Goal: Task Accomplishment & Management: Use online tool/utility

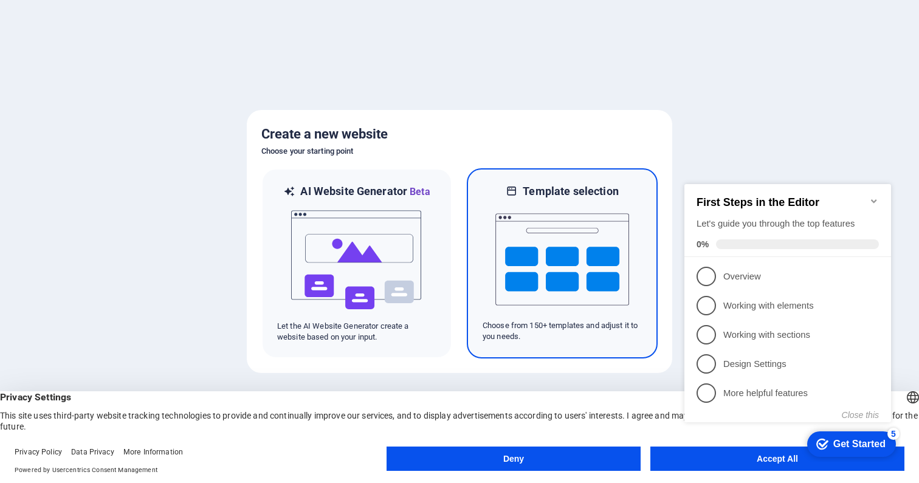
click at [626, 225] on img at bounding box center [562, 259] width 134 height 121
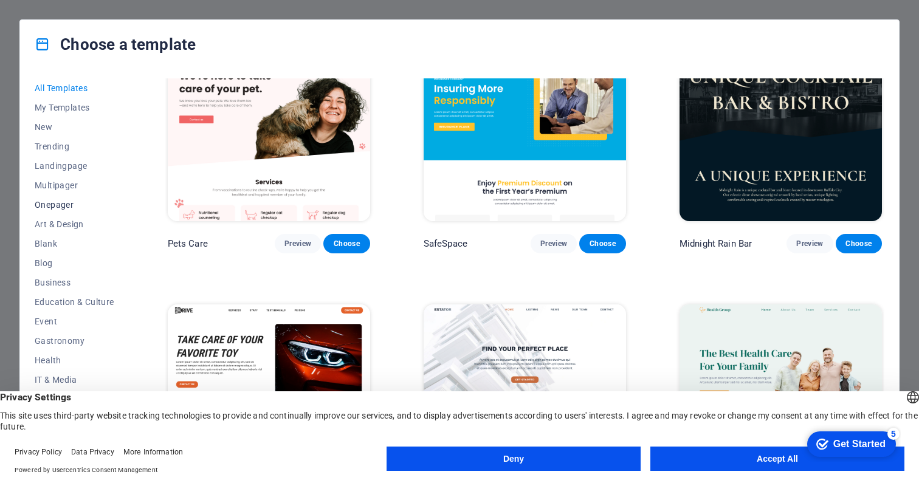
scroll to position [2204, 0]
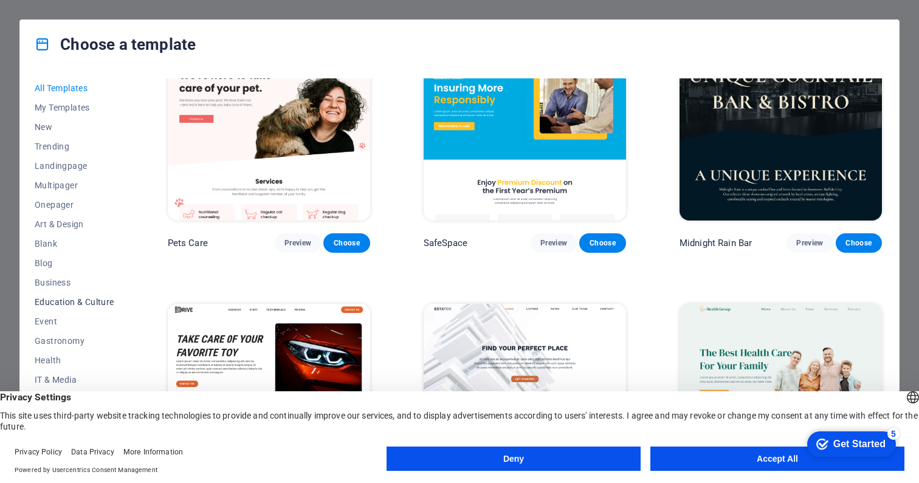
click at [87, 302] on span "Education & Culture" at bounding box center [75, 302] width 80 height 10
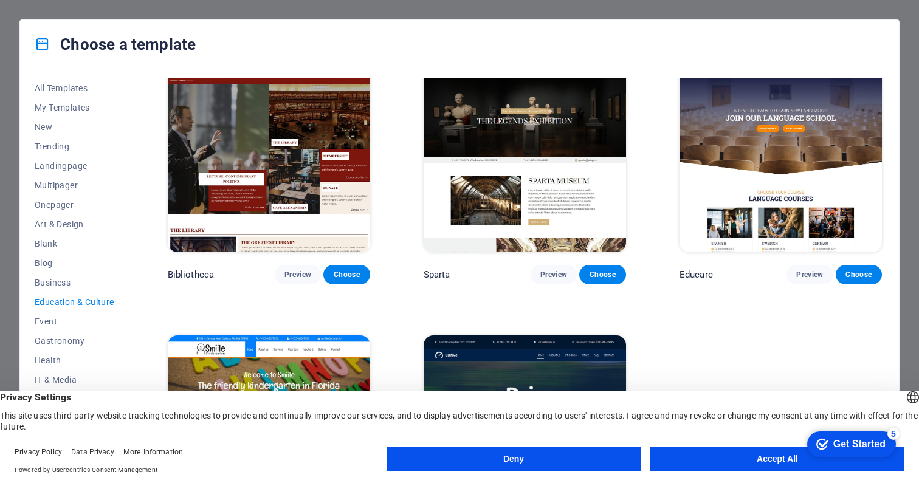
scroll to position [269, 0]
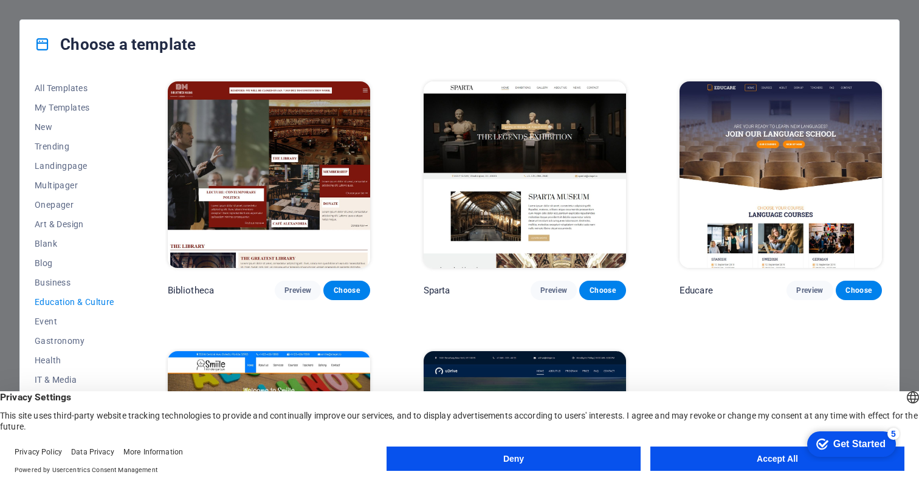
click at [750, 193] on img at bounding box center [780, 174] width 202 height 187
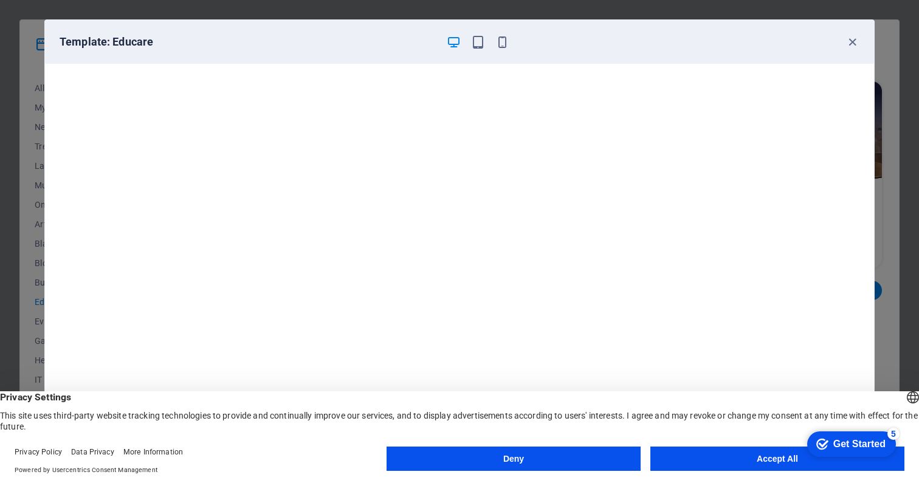
click at [569, 456] on button "Deny" at bounding box center [513, 459] width 254 height 24
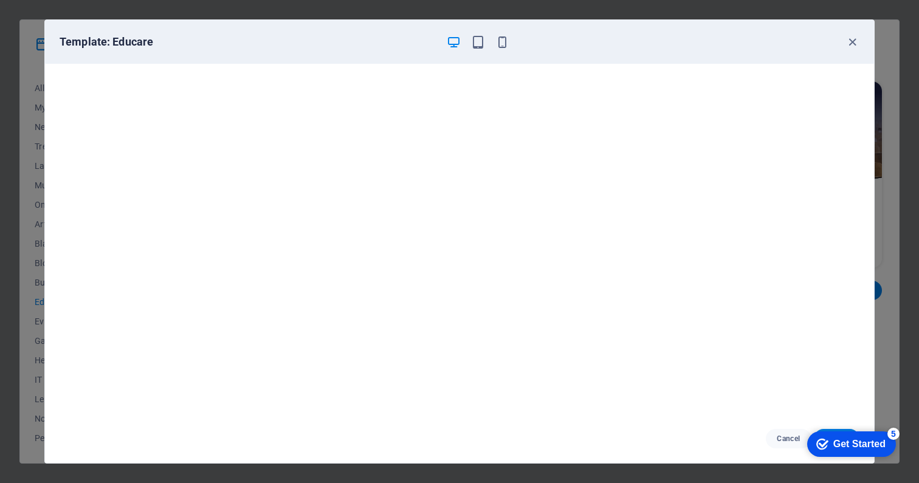
click at [849, 434] on div "checkmark Get Started 5" at bounding box center [851, 444] width 89 height 26
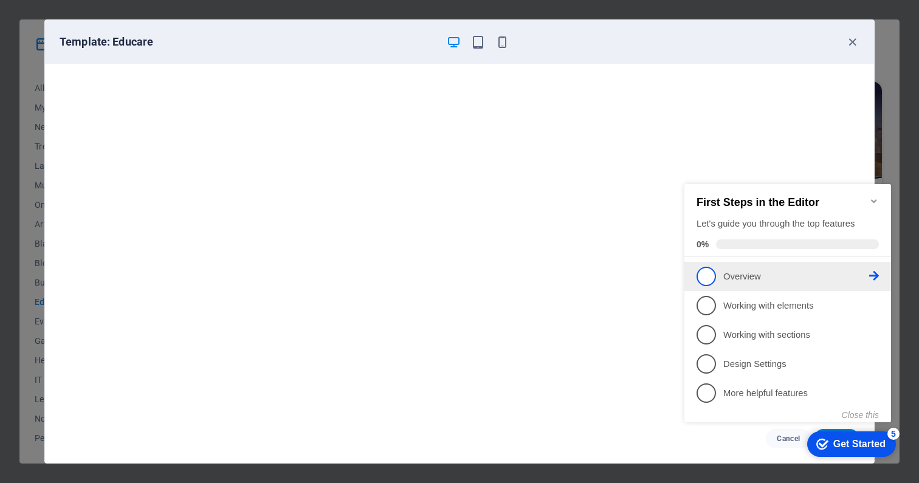
click at [706, 275] on span "1" at bounding box center [705, 276] width 19 height 19
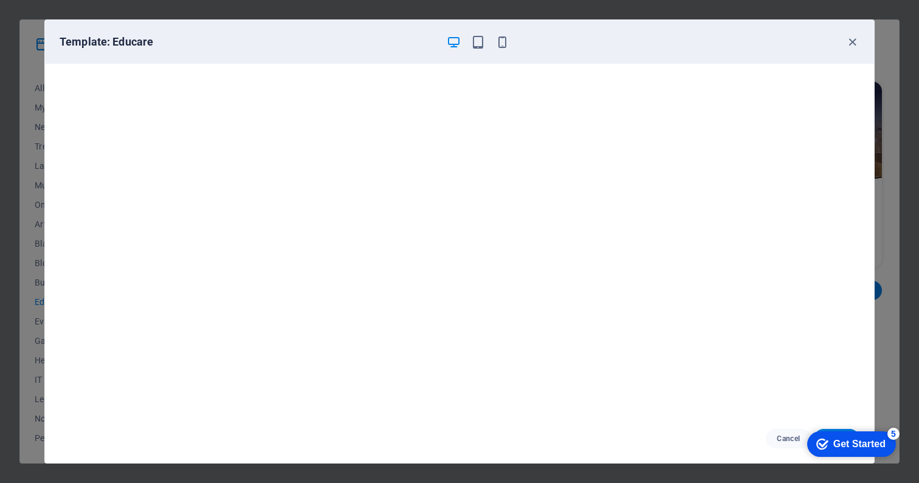
scroll to position [2, 0]
click at [837, 447] on div "Get Started" at bounding box center [859, 444] width 52 height 11
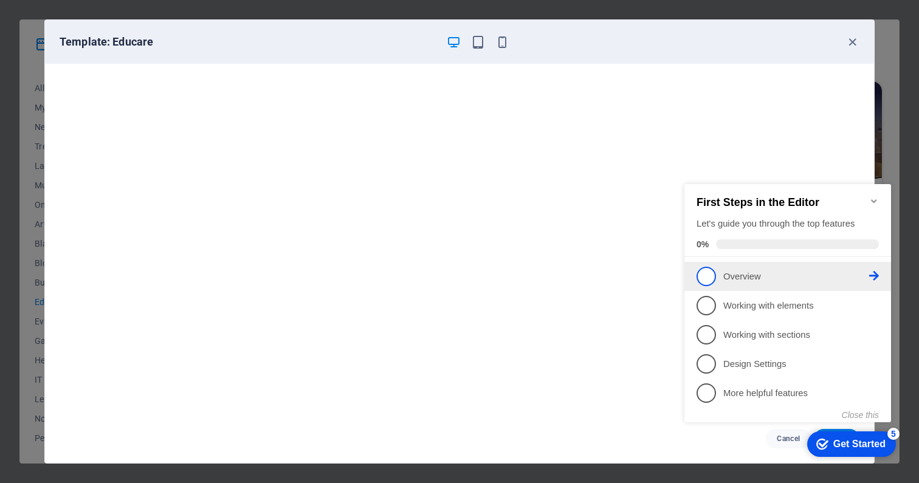
click at [707, 275] on span "1" at bounding box center [705, 276] width 19 height 19
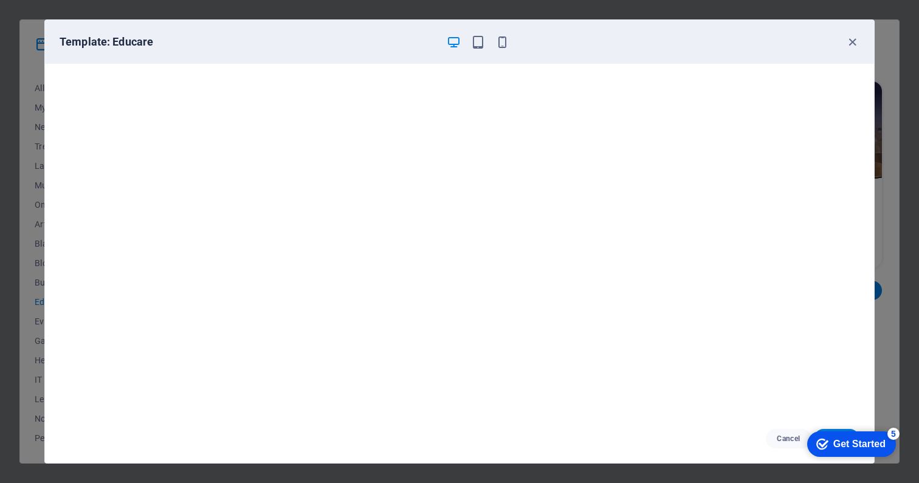
drag, startPoint x: 843, startPoint y: 439, endPoint x: 960, endPoint y: 697, distance: 284.4
click at [843, 439] on div "Get Started" at bounding box center [859, 444] width 52 height 11
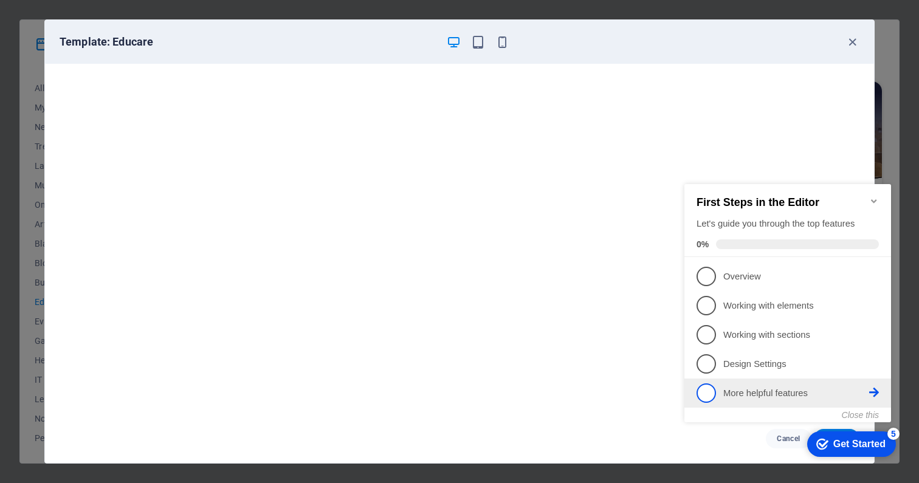
click at [792, 395] on p "More helpful features - incomplete" at bounding box center [796, 393] width 146 height 13
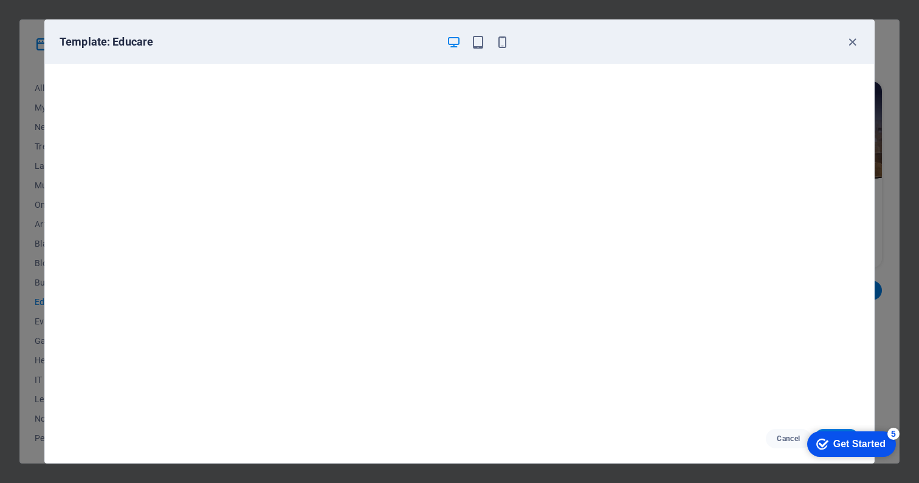
click at [895, 457] on div "checkmark Get Started 5" at bounding box center [851, 444] width 89 height 26
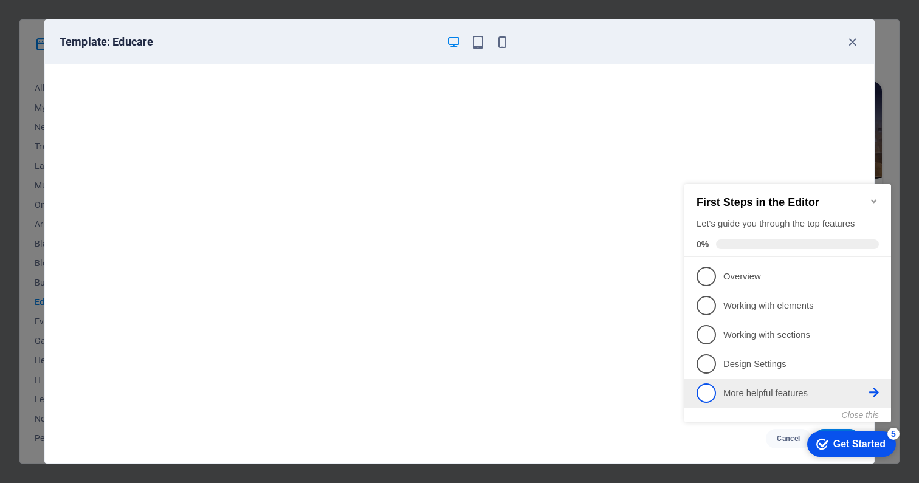
click at [875, 389] on icon at bounding box center [874, 393] width 10 height 10
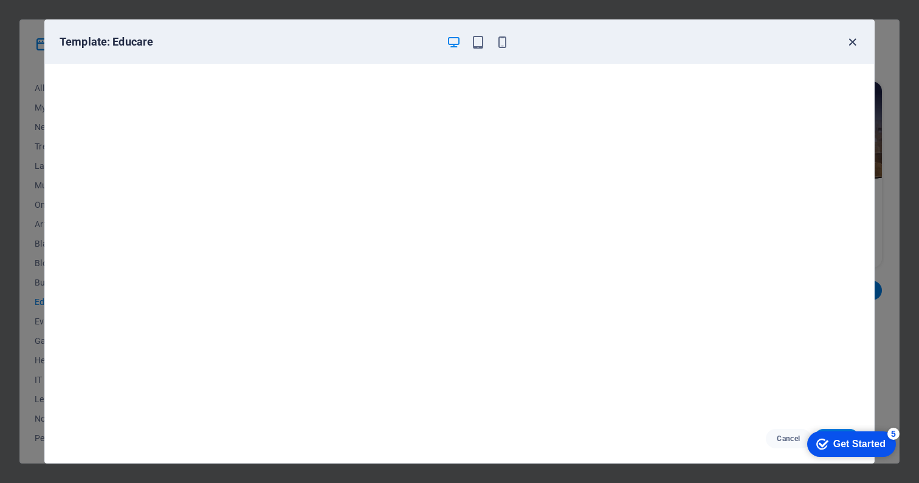
click at [853, 36] on icon "button" at bounding box center [852, 42] width 14 height 14
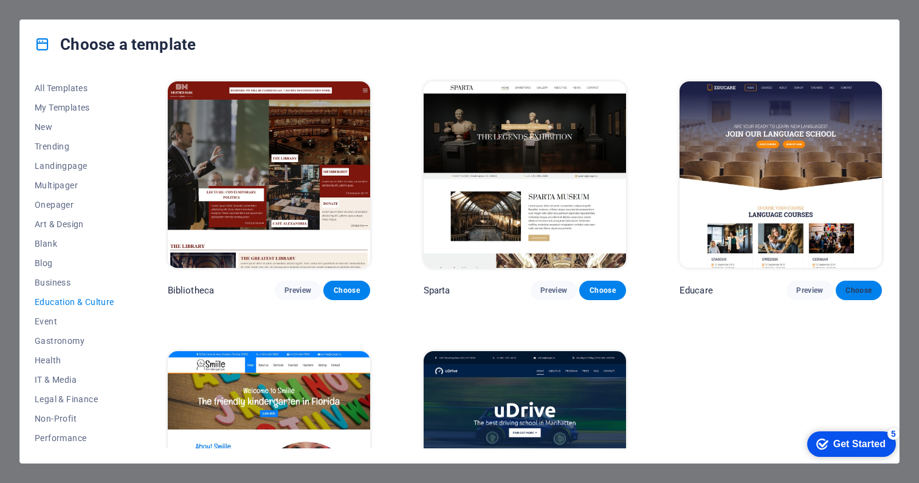
click at [852, 287] on span "Choose" at bounding box center [858, 291] width 27 height 10
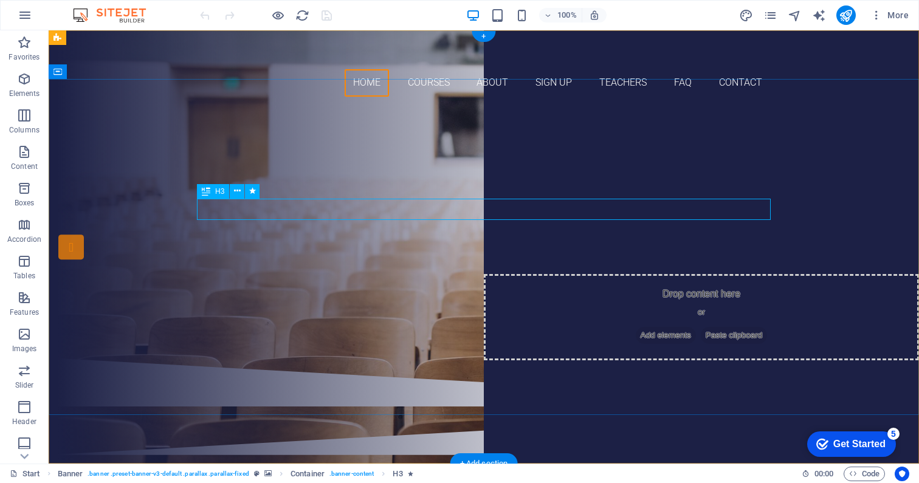
click at [432, 186] on div "Are you ready to learn new languages?" at bounding box center [483, 175] width 573 height 21
click at [431, 186] on div "Are you ready to learn new languages?" at bounding box center [483, 175] width 573 height 21
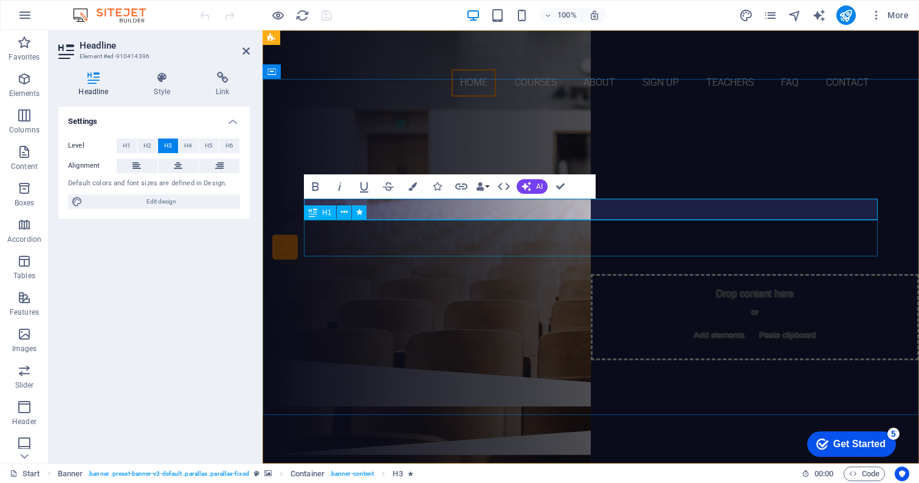
click at [504, 222] on div "Join our Language School" at bounding box center [590, 204] width 573 height 36
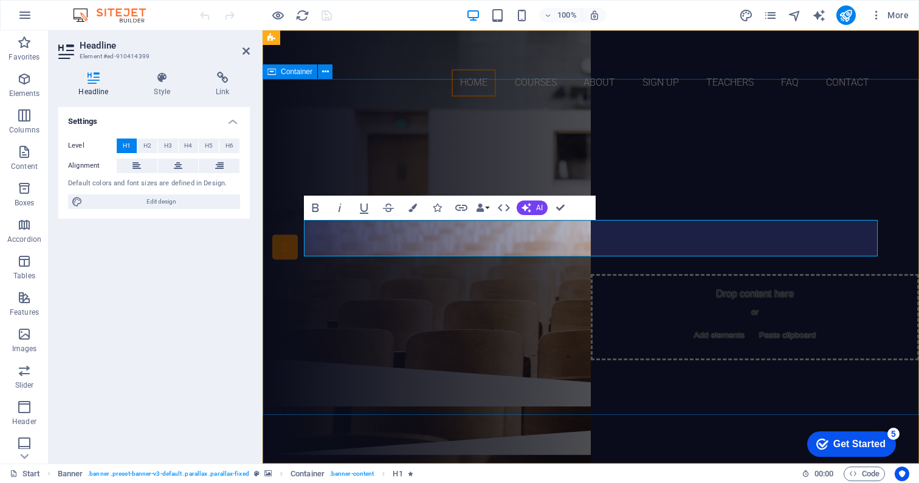
click at [360, 151] on div "Are you ready to learn new languages? Join our Language School Our Courses Sign…" at bounding box center [590, 232] width 656 height 252
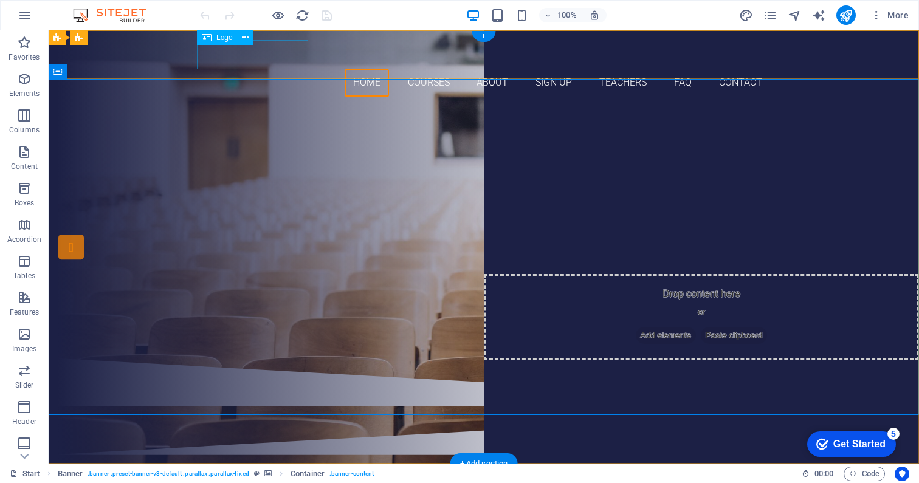
click at [278, 51] on div at bounding box center [483, 54] width 573 height 29
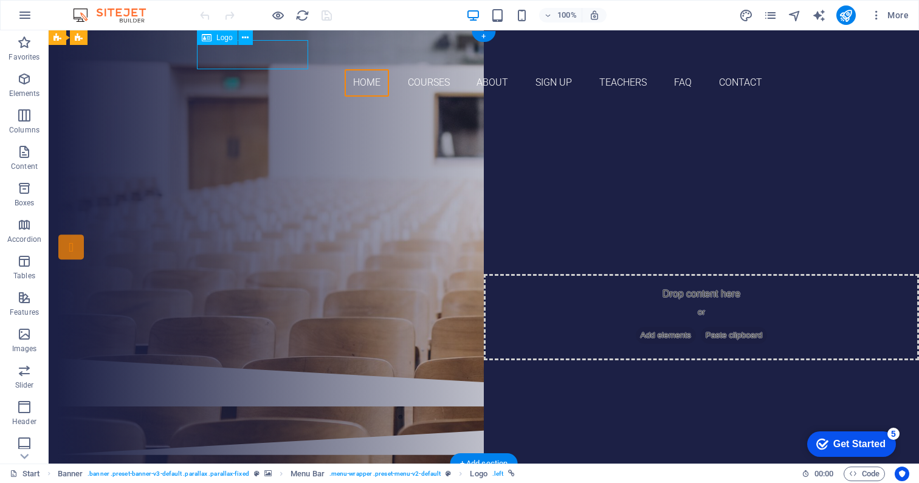
click at [278, 51] on div at bounding box center [483, 54] width 573 height 29
select select "px"
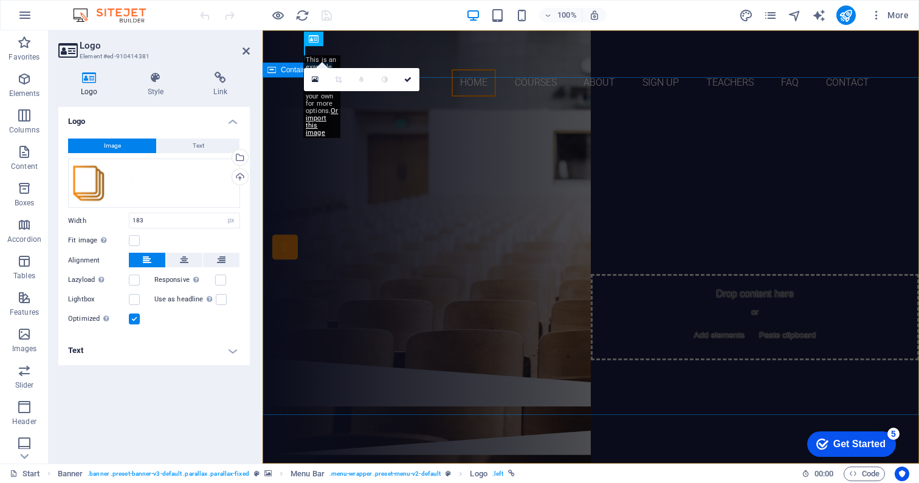
click at [435, 129] on div "Are you ready to learn new languages? Join our Language School Our Courses Sign…" at bounding box center [590, 232] width 656 height 252
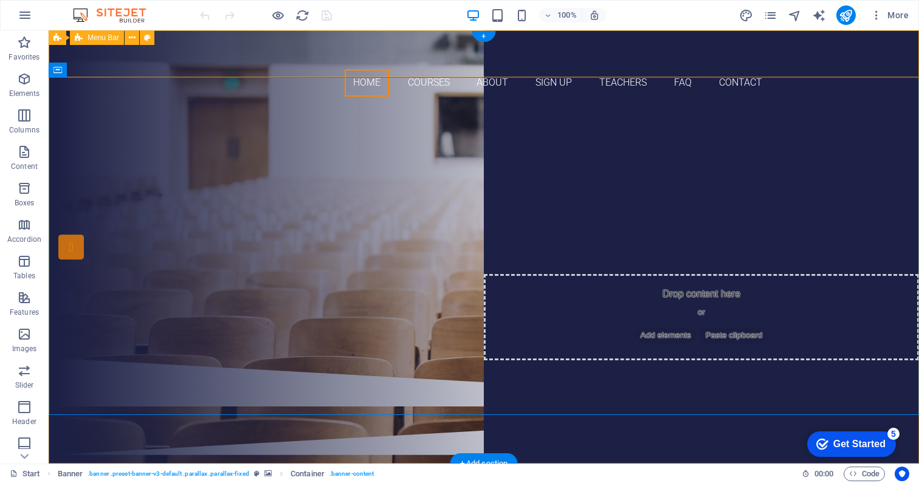
click at [163, 60] on div "Home Courses About Sign up Teachers FAQ Contact" at bounding box center [484, 68] width 870 height 76
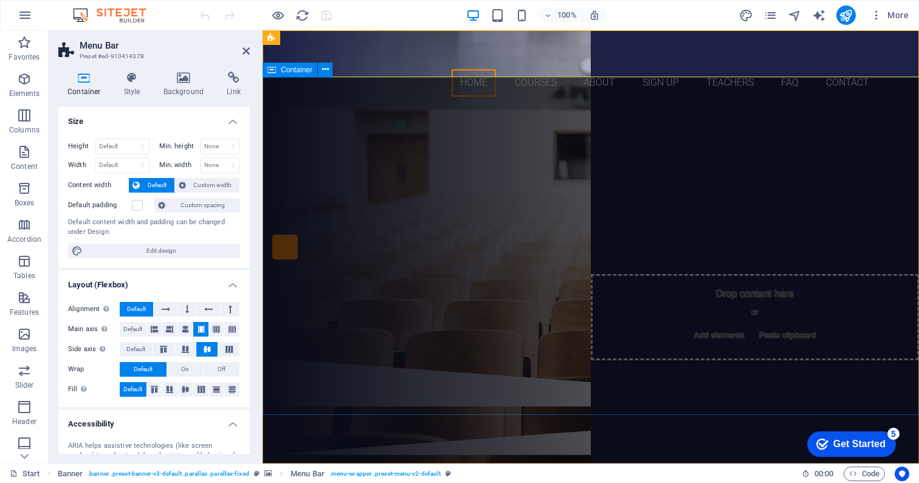
click at [347, 106] on div "Are you ready to learn new languages? Join our Language School Our Courses Sign…" at bounding box center [590, 232] width 656 height 252
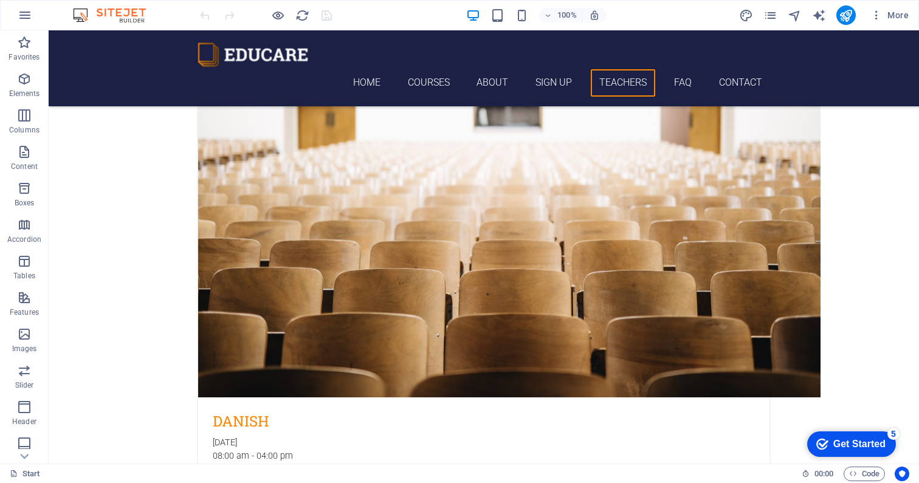
scroll to position [3067, 0]
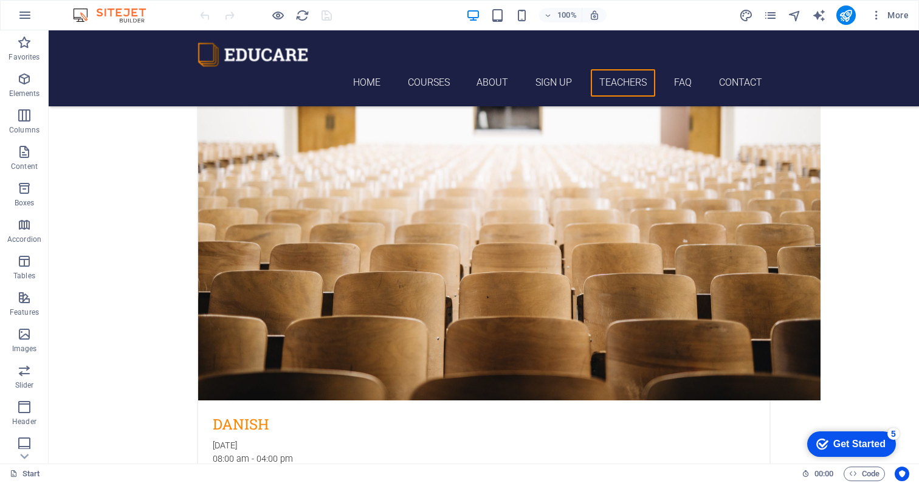
click at [869, 443] on div "Get Started" at bounding box center [859, 444] width 52 height 11
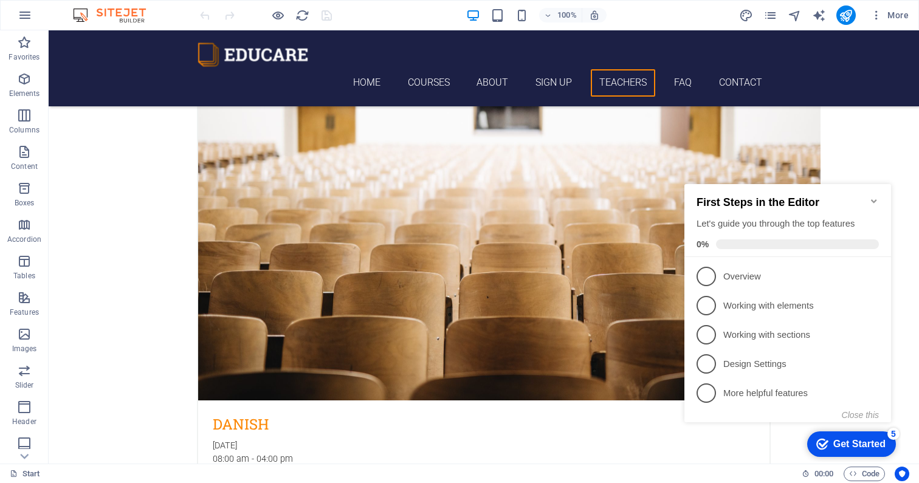
click at [789, 241] on span at bounding box center [797, 244] width 163 height 10
click at [880, 193] on div "First Steps in the Editor Let's guide you through the top features 0%" at bounding box center [787, 220] width 207 height 73
click at [869, 271] on icon at bounding box center [874, 276] width 10 height 10
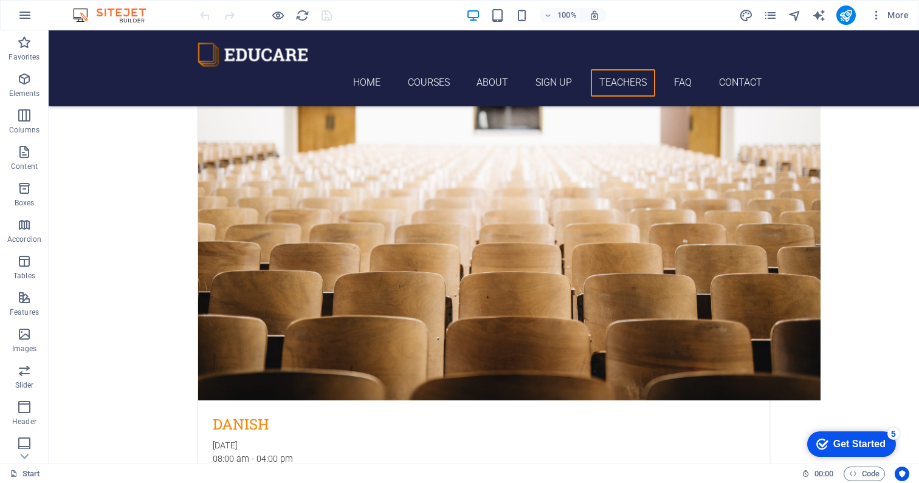
scroll to position [0, 0]
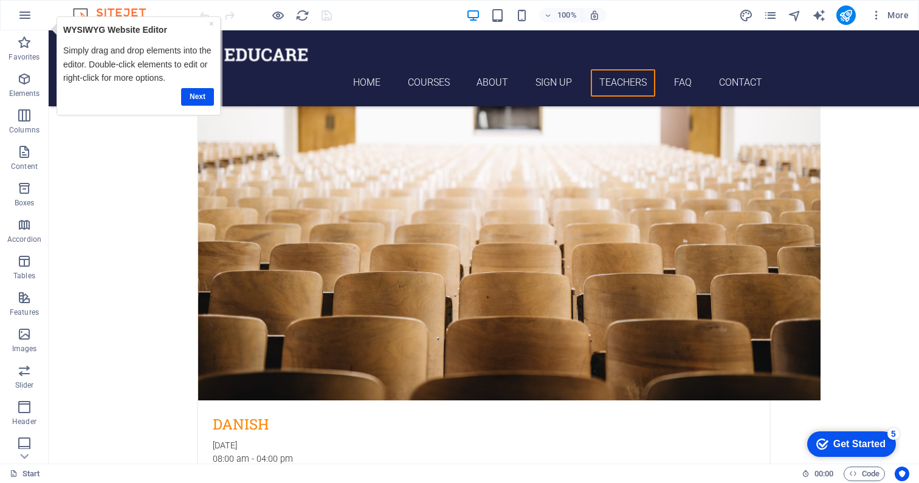
click at [890, 430] on div "5" at bounding box center [893, 434] width 12 height 12
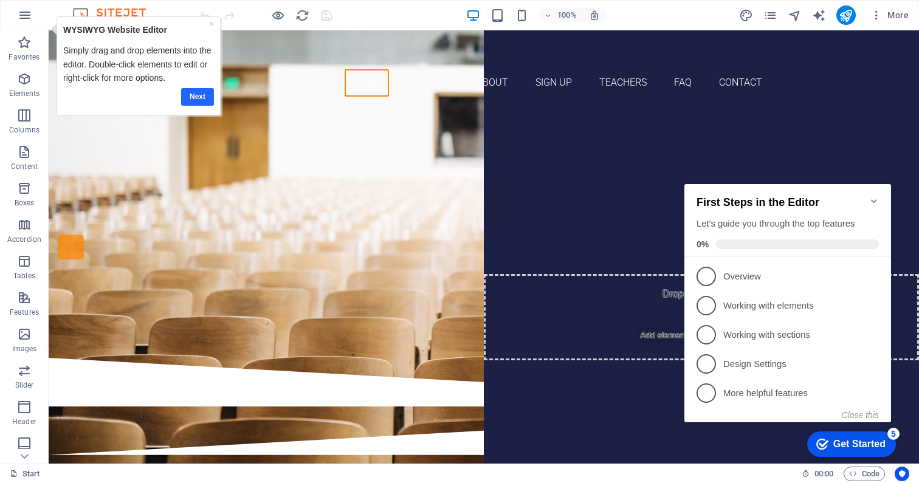
click at [200, 98] on link "Next" at bounding box center [196, 97] width 33 height 18
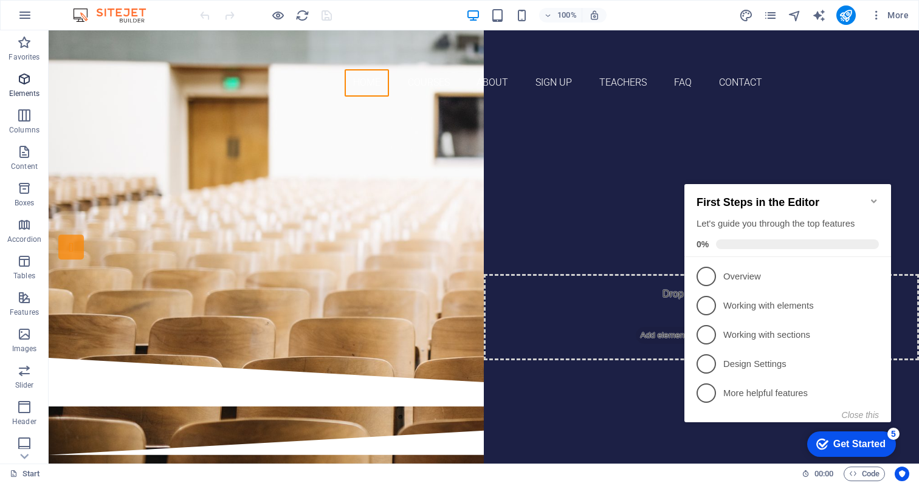
click at [19, 82] on icon "button" at bounding box center [24, 79] width 15 height 15
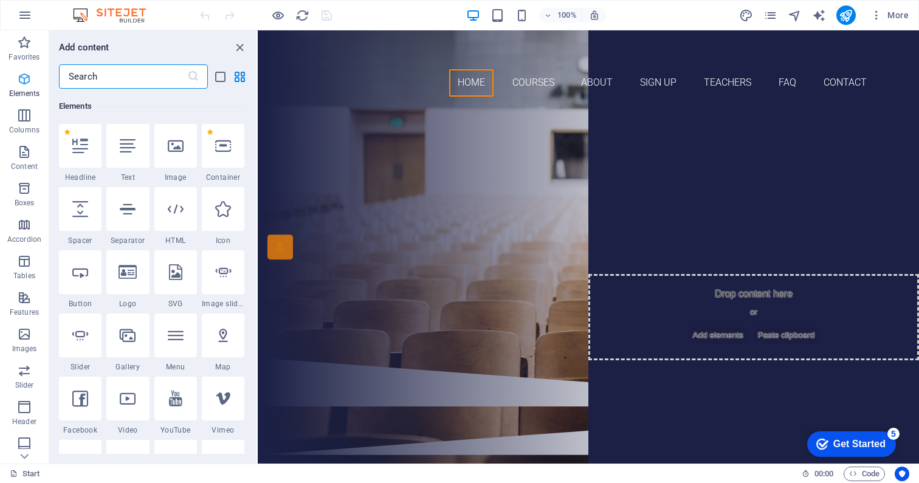
scroll to position [129, 0]
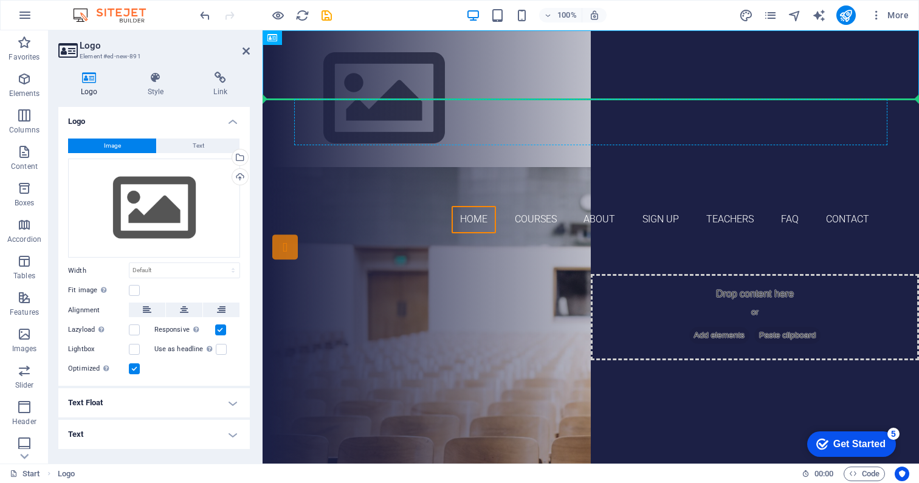
drag, startPoint x: 320, startPoint y: 57, endPoint x: 326, endPoint y: 126, distance: 69.5
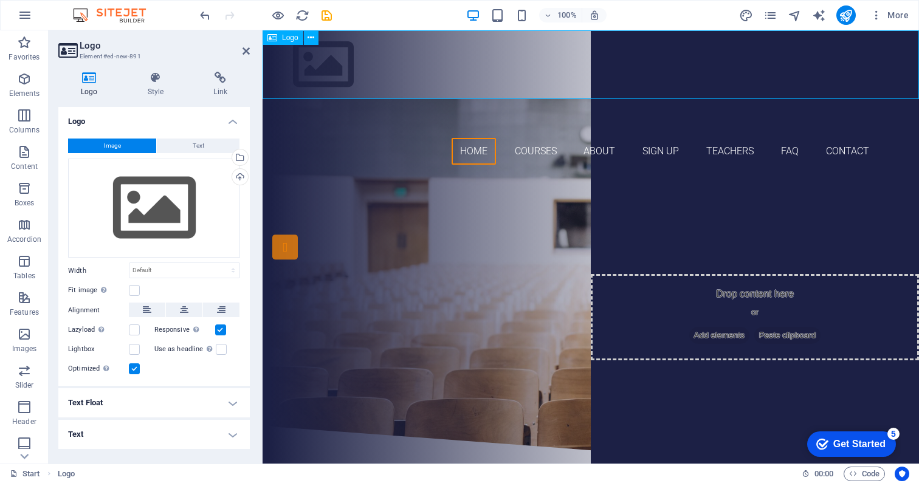
drag, startPoint x: 317, startPoint y: 75, endPoint x: 360, endPoint y: 72, distance: 43.2
click at [360, 72] on div at bounding box center [590, 64] width 656 height 69
click at [248, 47] on icon at bounding box center [245, 51] width 7 height 10
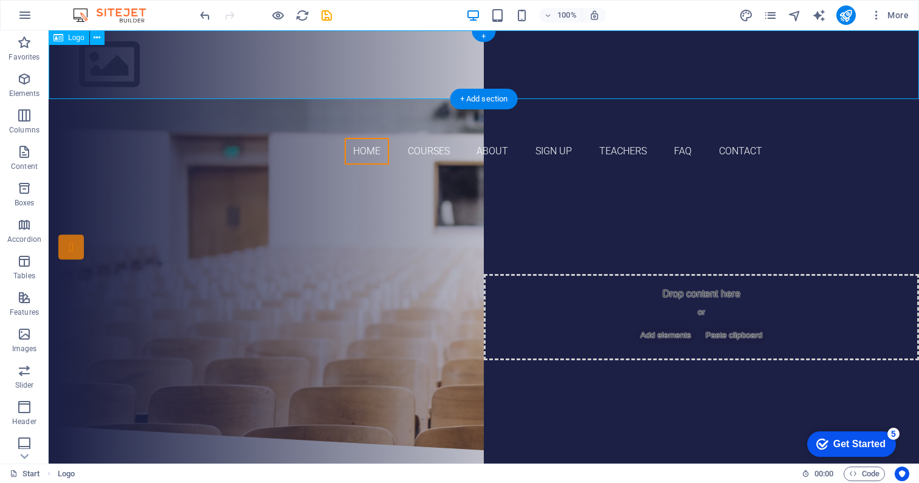
click at [99, 70] on div at bounding box center [484, 64] width 870 height 69
click at [95, 35] on icon at bounding box center [97, 38] width 7 height 13
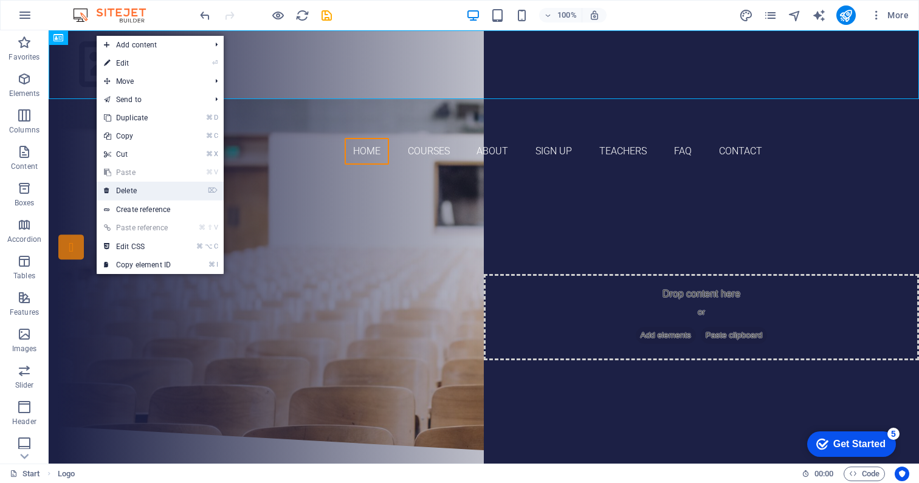
click at [132, 188] on link "⌦ Delete" at bounding box center [137, 191] width 81 height 18
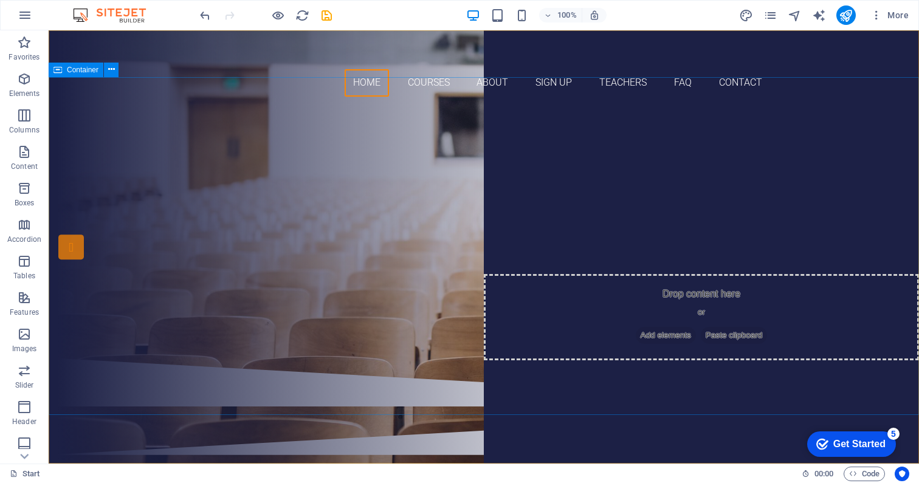
click at [92, 69] on span "Container" at bounding box center [83, 69] width 32 height 7
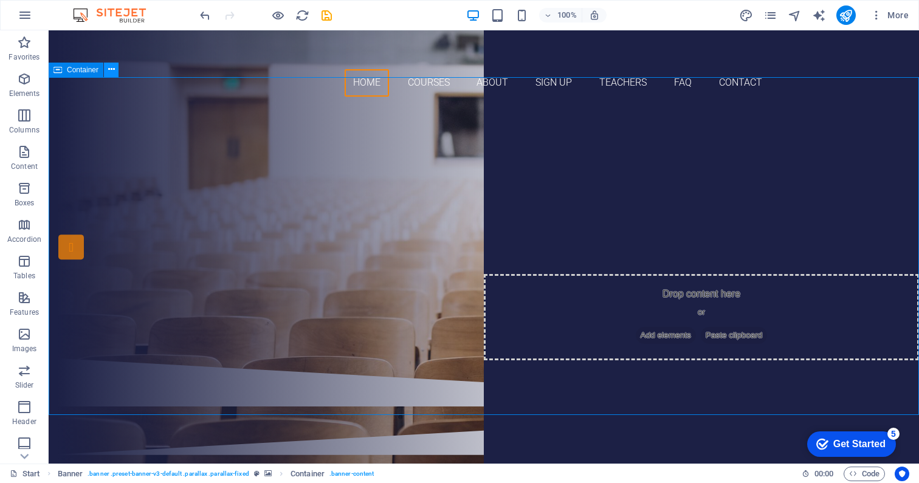
click at [111, 69] on icon at bounding box center [111, 69] width 7 height 13
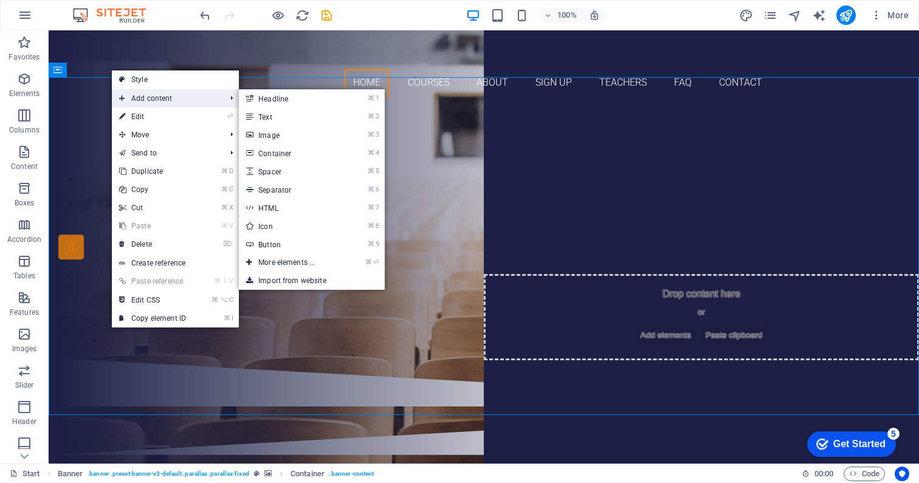
click at [129, 96] on span "Add content" at bounding box center [166, 98] width 109 height 18
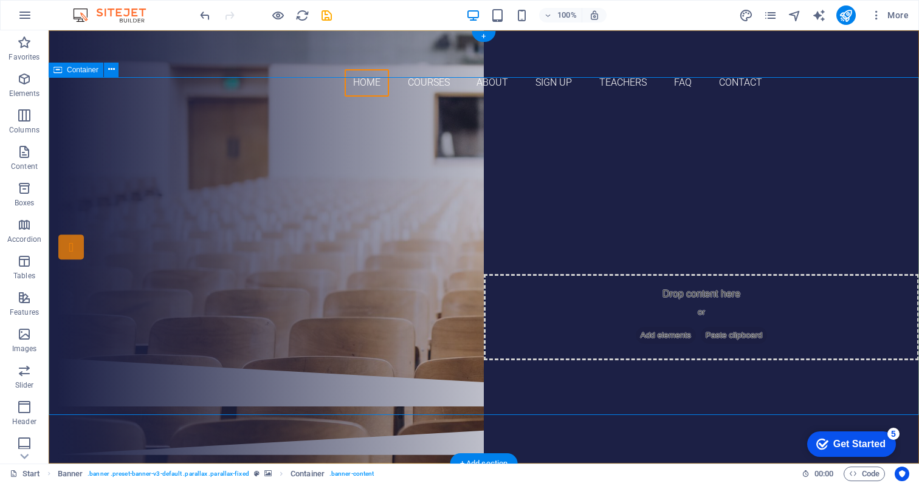
click at [88, 151] on div "Are you ready to learn new languages? Join our Language School Our Courses Sign…" at bounding box center [484, 232] width 870 height 252
click at [415, 186] on div "Are you ready to learn new languages?" at bounding box center [483, 175] width 573 height 21
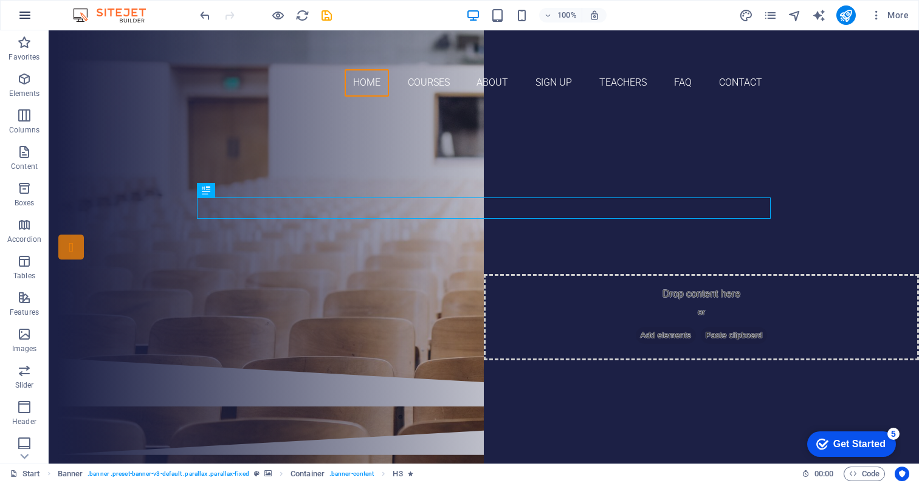
click at [32, 15] on button "button" at bounding box center [24, 15] width 29 height 29
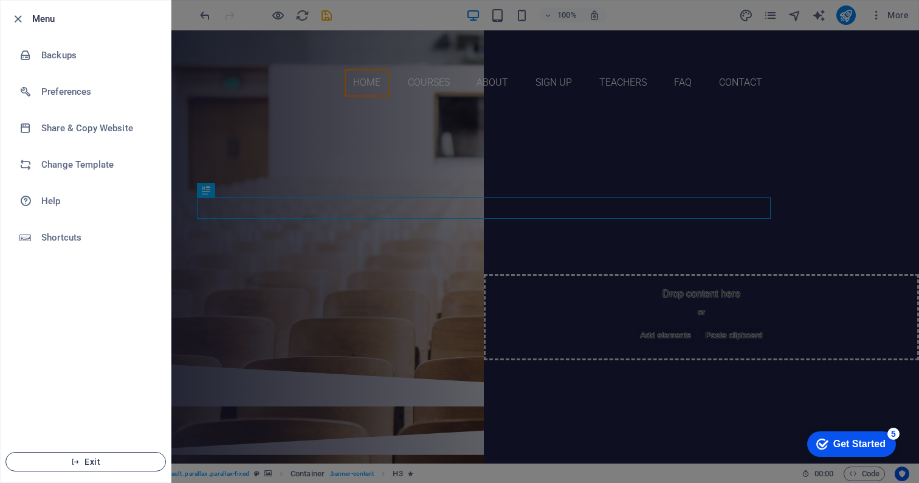
click at [132, 459] on span "Exit" at bounding box center [86, 462] width 140 height 10
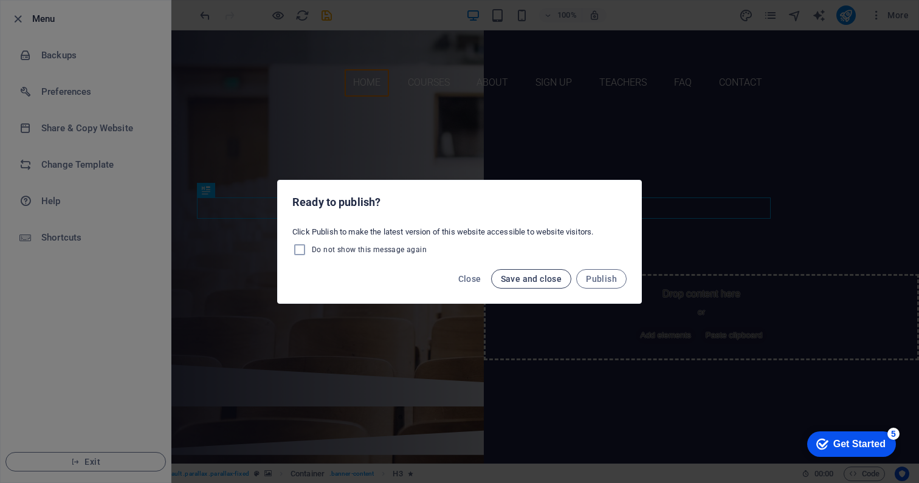
click at [528, 277] on span "Save and close" at bounding box center [531, 279] width 61 height 10
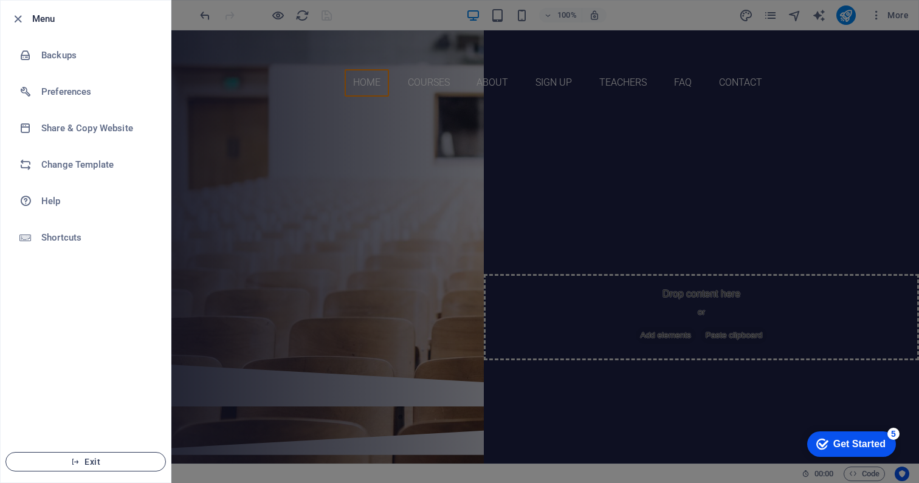
click at [110, 455] on button "Exit" at bounding box center [85, 461] width 160 height 19
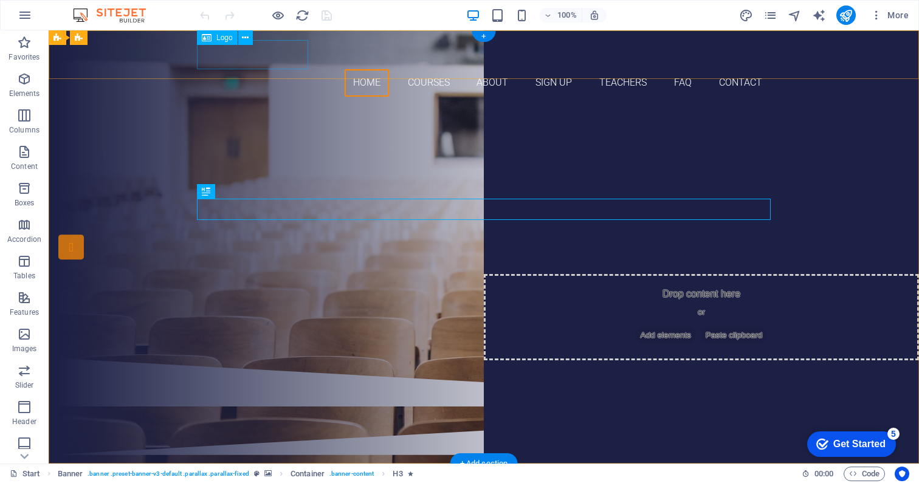
click at [248, 51] on div at bounding box center [483, 54] width 573 height 29
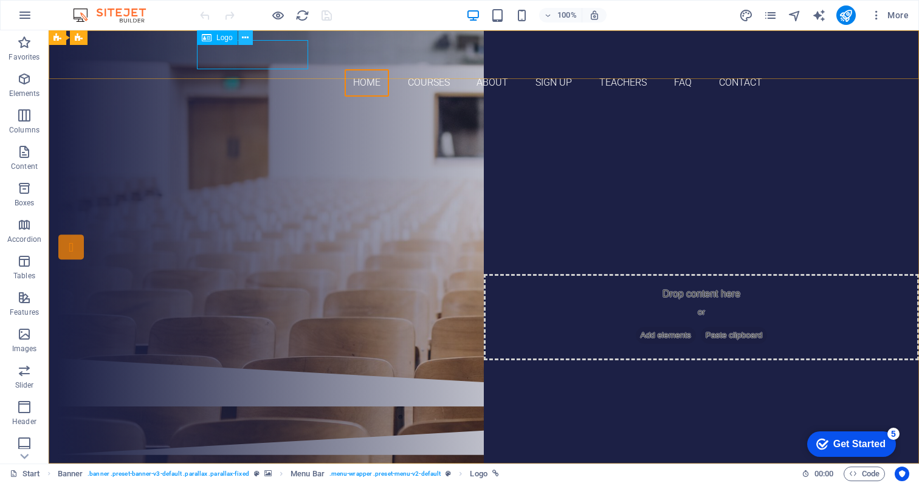
click at [243, 37] on icon at bounding box center [245, 38] width 7 height 13
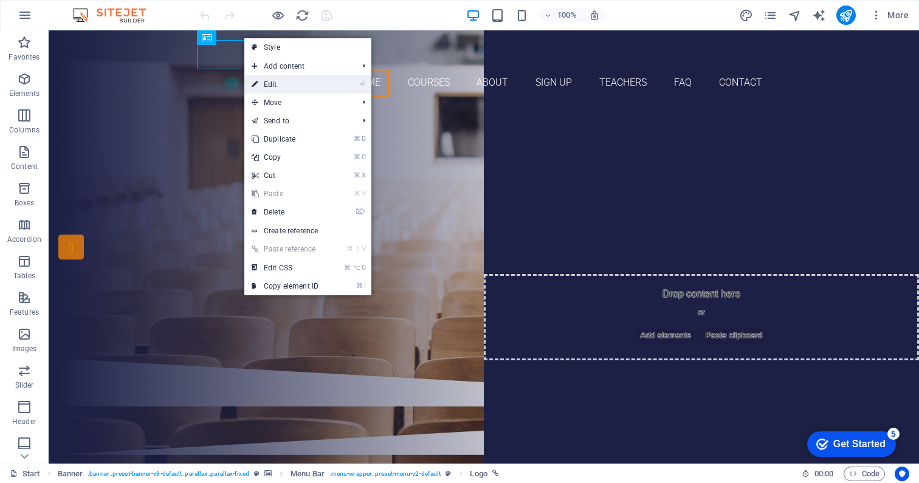
click at [278, 87] on link "⏎ Edit" at bounding box center [284, 84] width 81 height 18
select select "px"
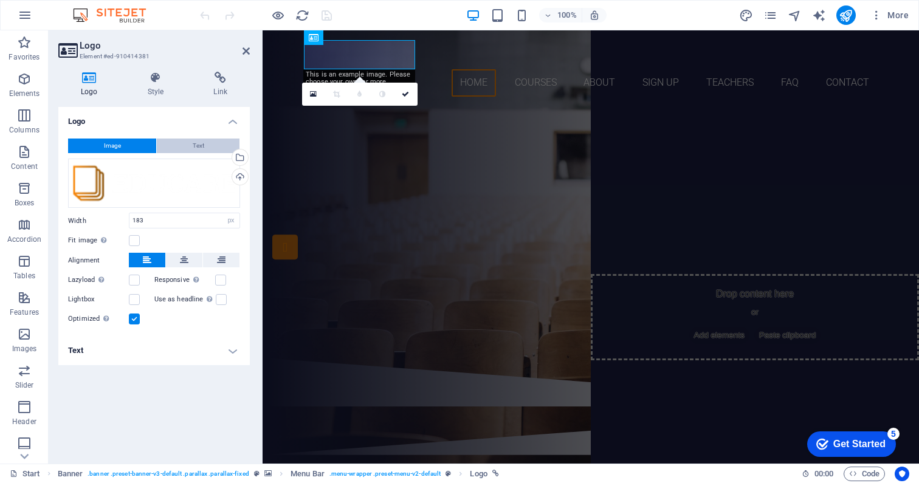
click at [210, 148] on button "Text" at bounding box center [198, 146] width 83 height 15
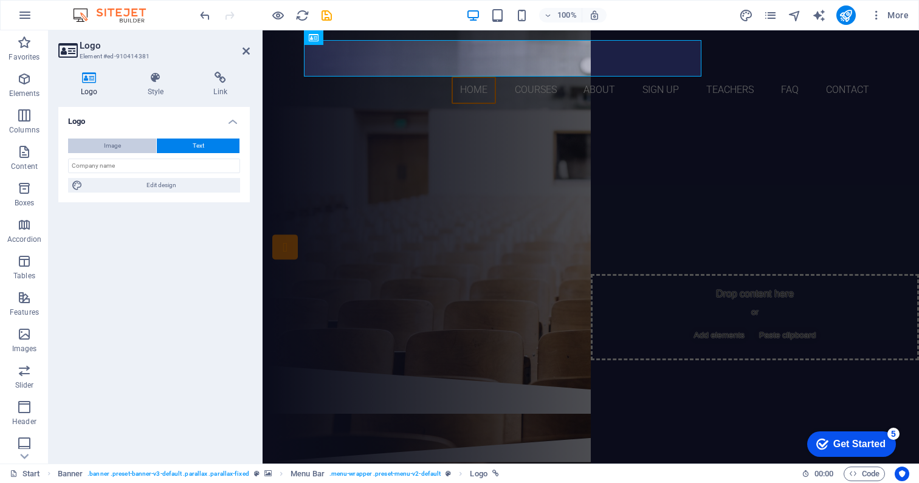
click at [132, 145] on button "Image" at bounding box center [112, 146] width 88 height 15
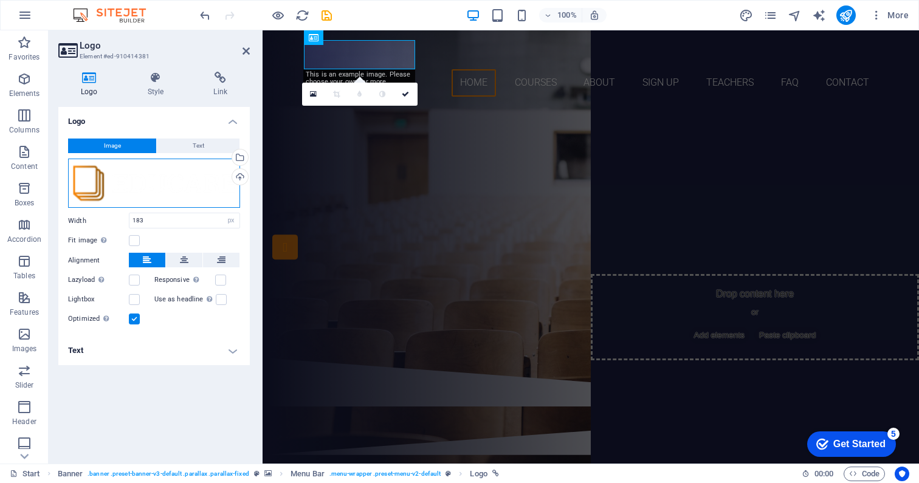
click at [161, 179] on div "Drag files here, click to choose files or select files from Files or our free s…" at bounding box center [154, 184] width 172 height 50
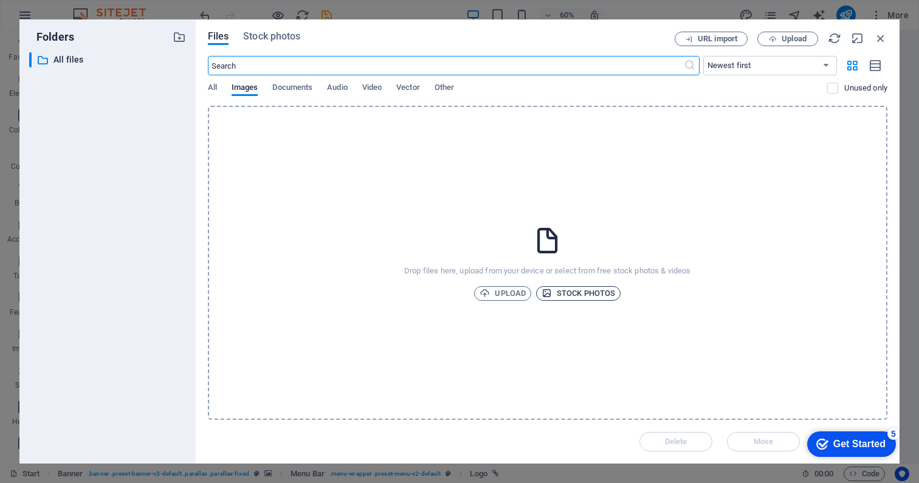
click at [584, 292] on span "Stock photos" at bounding box center [578, 293] width 74 height 15
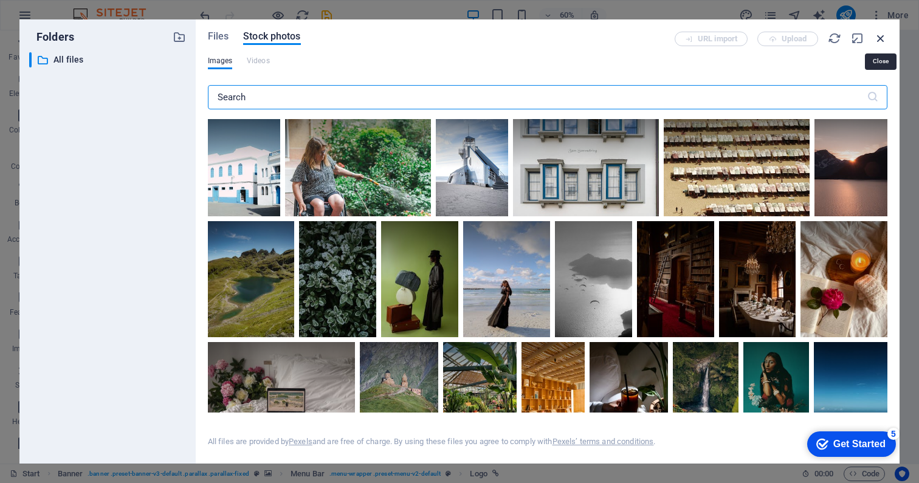
click at [878, 37] on icon "button" at bounding box center [880, 38] width 13 height 13
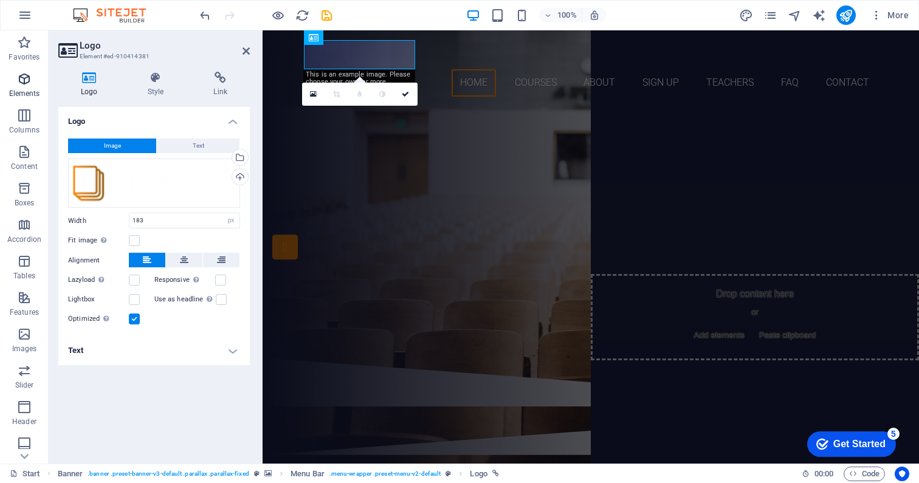
click at [24, 87] on span "Elements" at bounding box center [24, 86] width 49 height 29
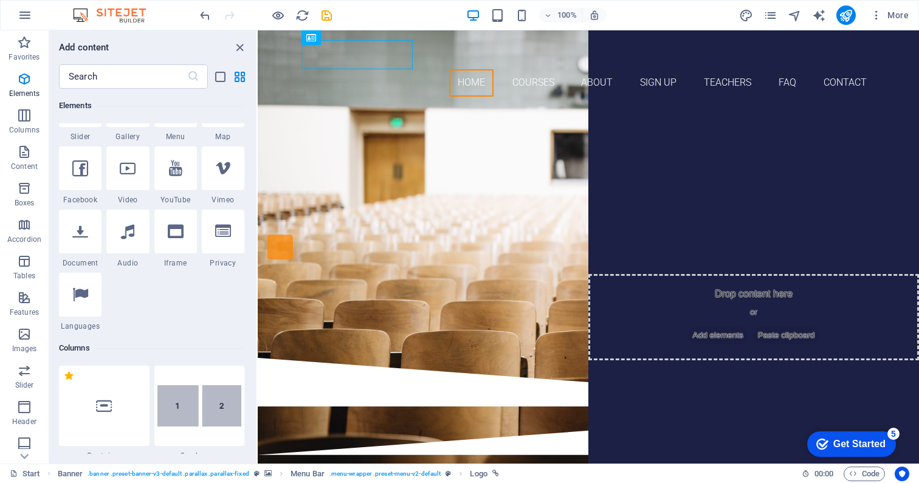
scroll to position [375, 0]
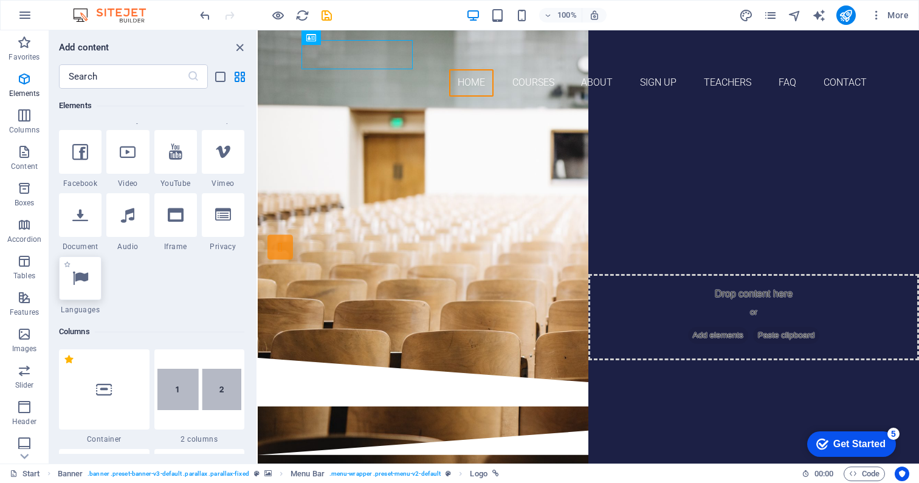
click at [77, 275] on icon at bounding box center [80, 278] width 16 height 16
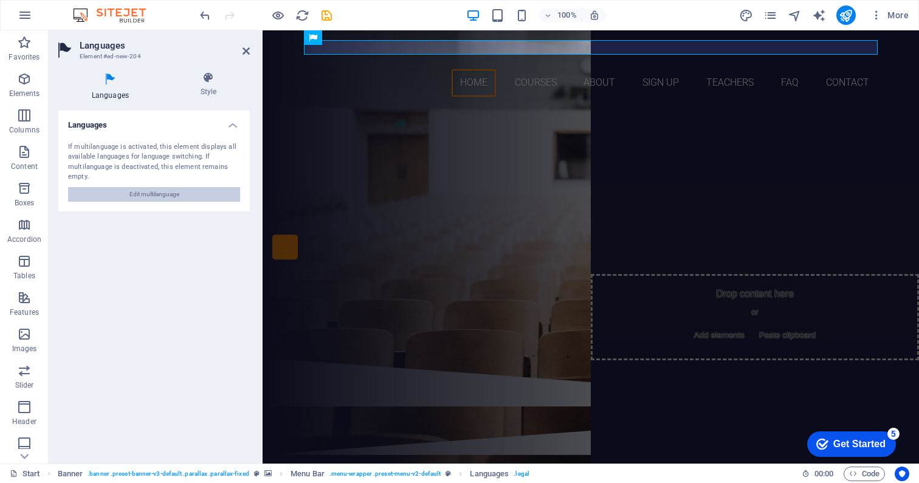
click at [152, 190] on span "Edit multilanguage" at bounding box center [154, 194] width 50 height 15
select select "41"
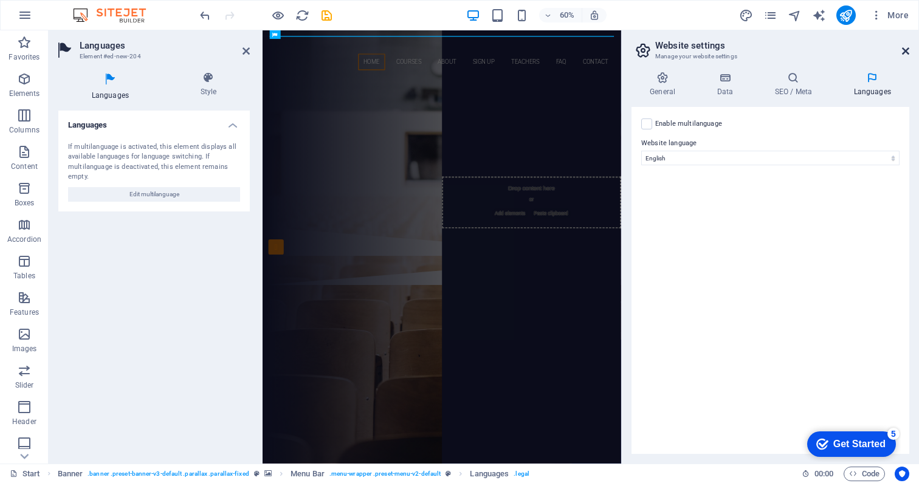
drag, startPoint x: 906, startPoint y: 49, endPoint x: 643, endPoint y: 18, distance: 264.2
click at [906, 49] on icon at bounding box center [905, 51] width 7 height 10
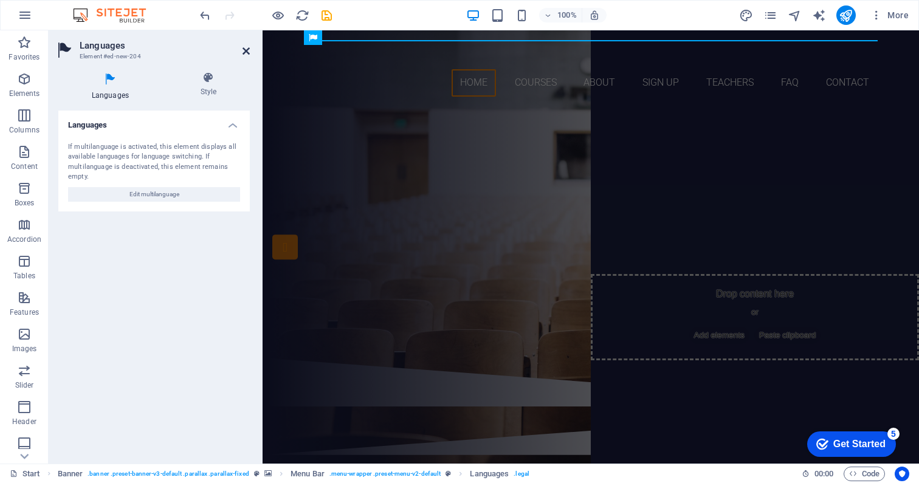
click at [249, 50] on icon at bounding box center [245, 51] width 7 height 10
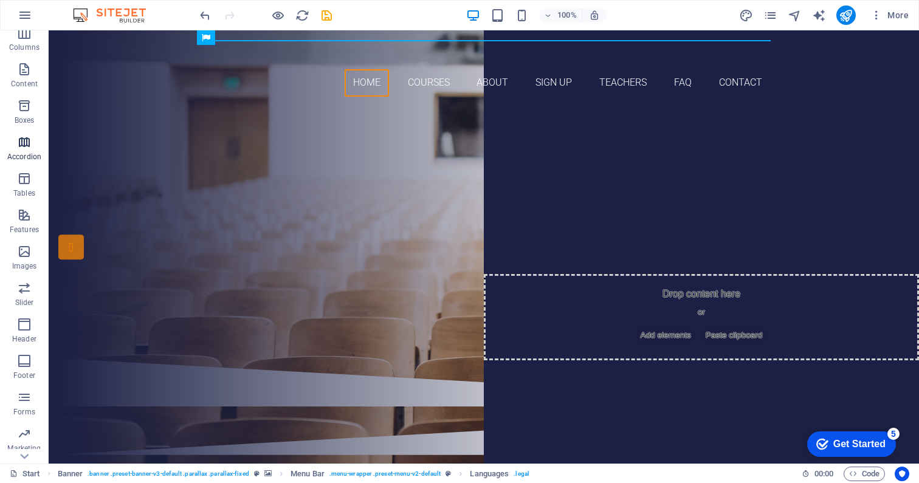
scroll to position [89, 0]
click at [22, 135] on icon "button" at bounding box center [24, 135] width 15 height 15
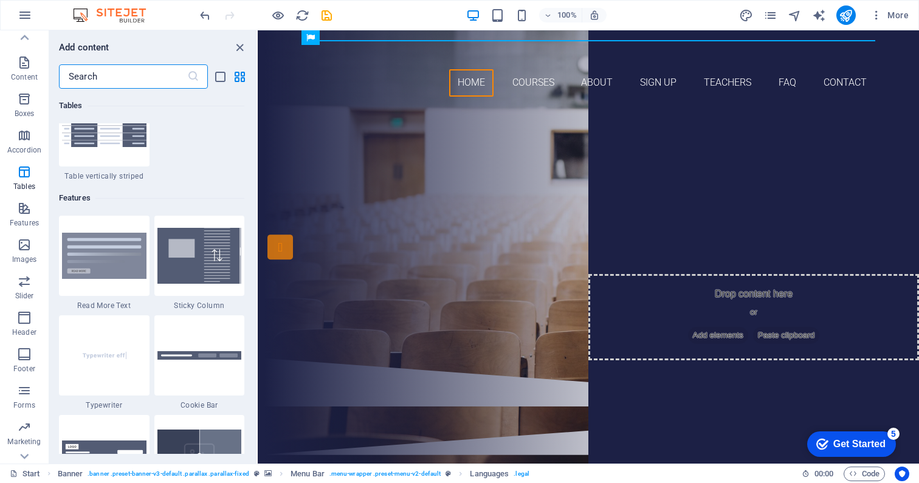
scroll to position [4644, 0]
click at [240, 41] on icon "close panel" at bounding box center [240, 48] width 14 height 14
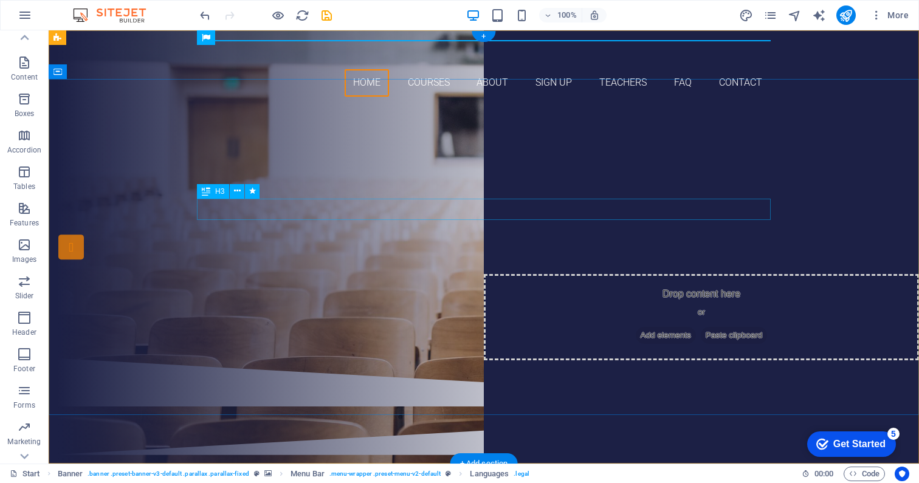
click at [529, 186] on div "Are you ready to learn new languages?" at bounding box center [483, 175] width 573 height 21
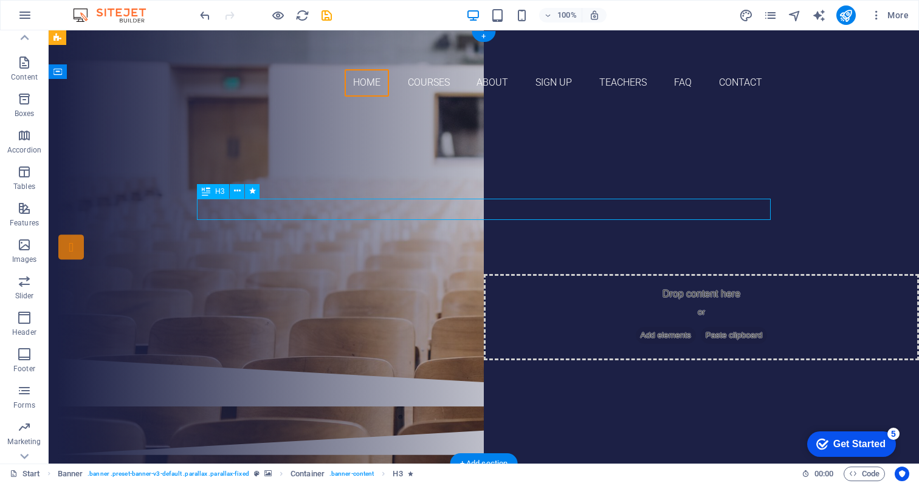
click at [529, 186] on div "Are you ready to learn new languages?" at bounding box center [483, 175] width 573 height 21
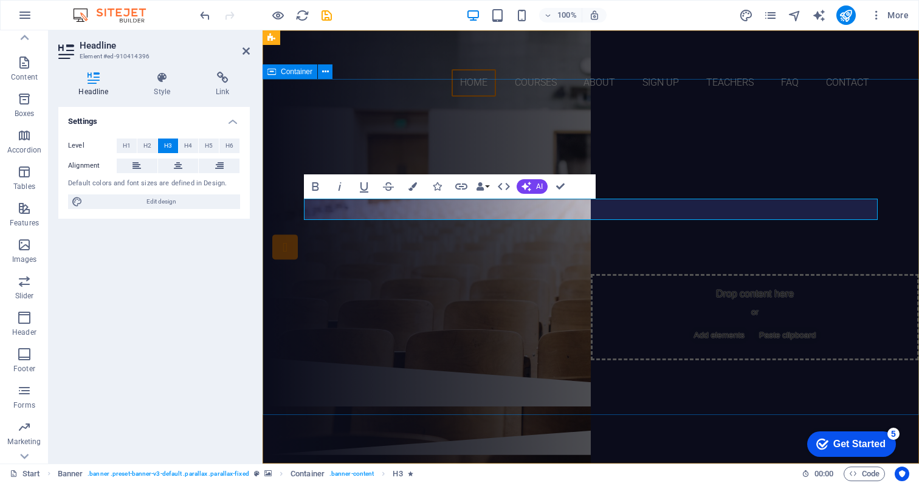
click at [720, 160] on div "Are you ready to learn new languages? Join our Language School Our Courses Sign…" at bounding box center [590, 232] width 656 height 252
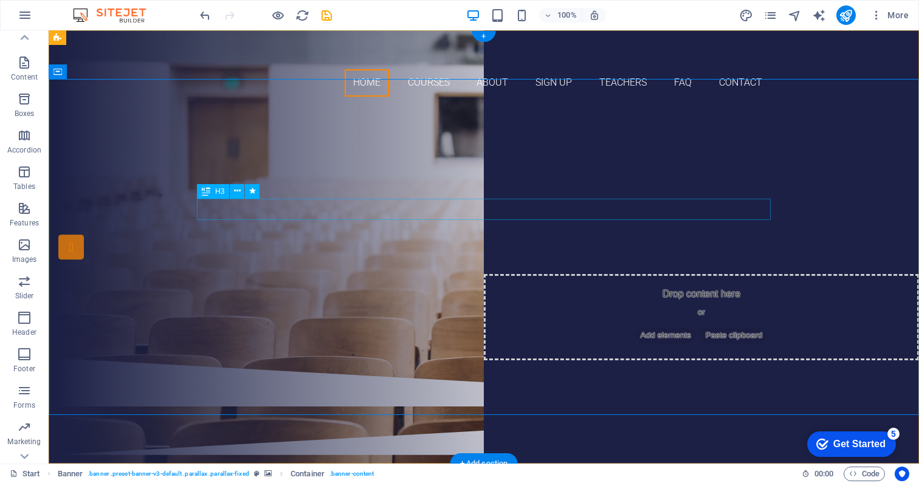
click at [597, 186] on div "Are you ready to learn new languages?" at bounding box center [483, 175] width 573 height 21
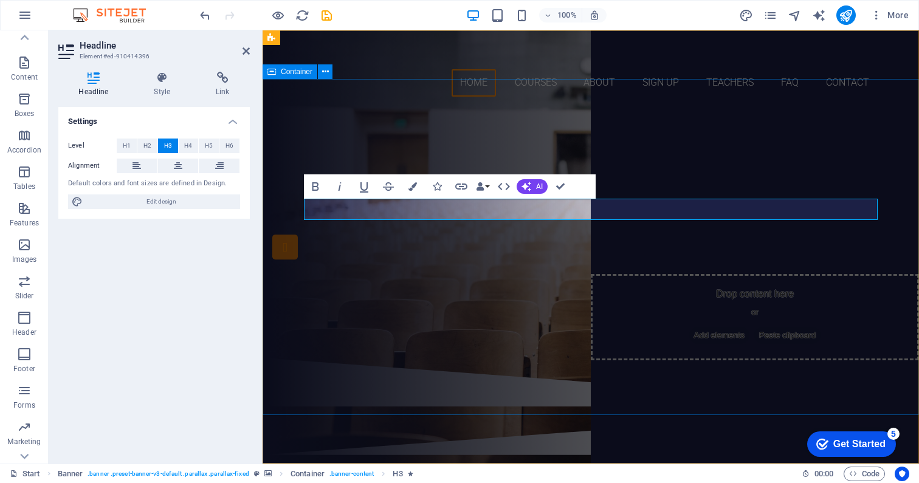
click at [629, 152] on div "Are you ready to learn new languages? Join our Language School Our Courses Sign…" at bounding box center [590, 232] width 656 height 252
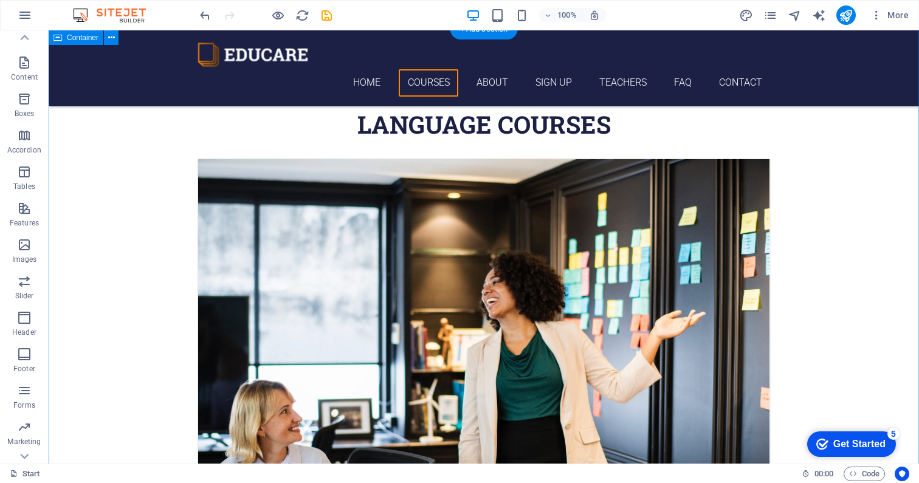
scroll to position [433, 0]
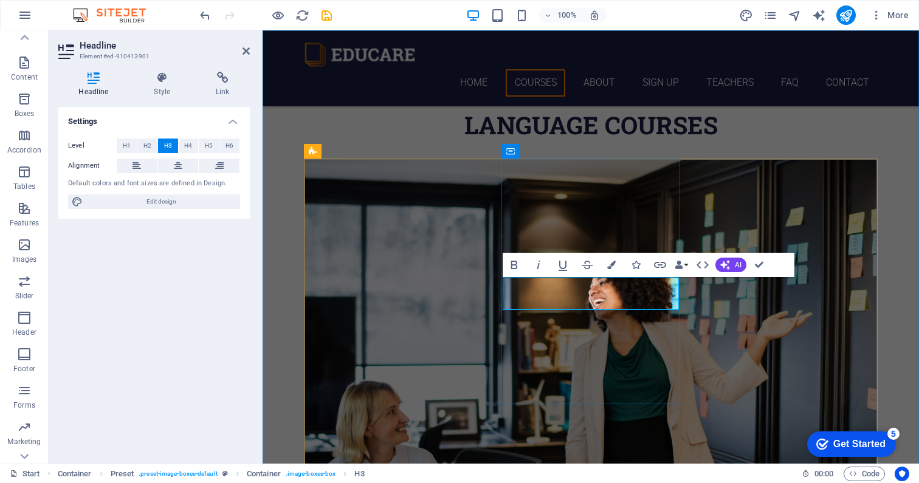
drag, startPoint x: 659, startPoint y: 298, endPoint x: 521, endPoint y: 297, distance: 137.3
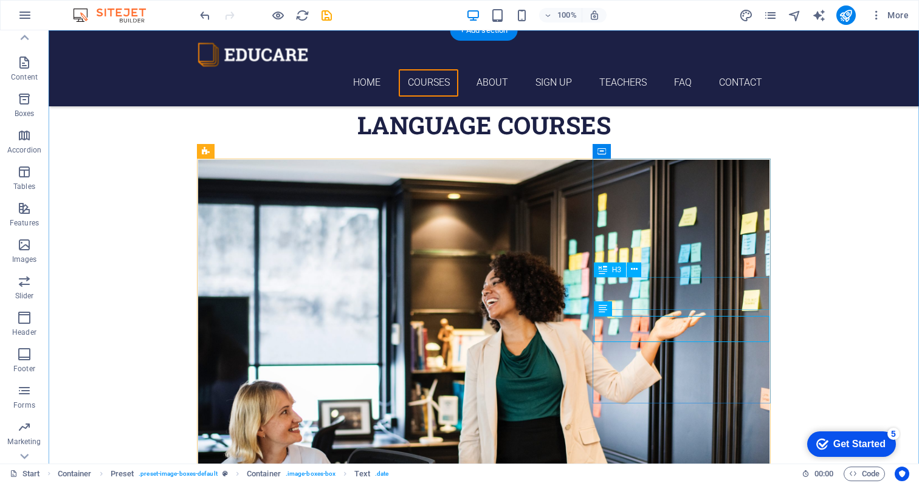
drag, startPoint x: 651, startPoint y: 297, endPoint x: 437, endPoint y: 297, distance: 213.8
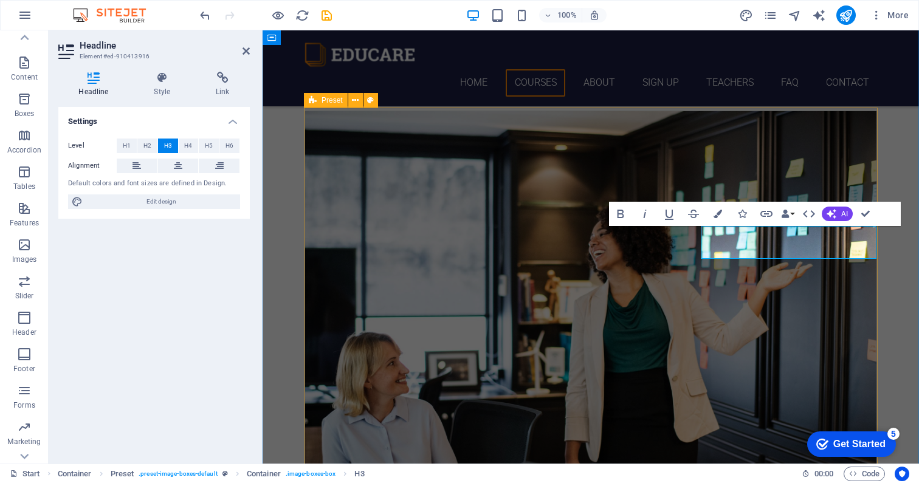
scroll to position [484, 0]
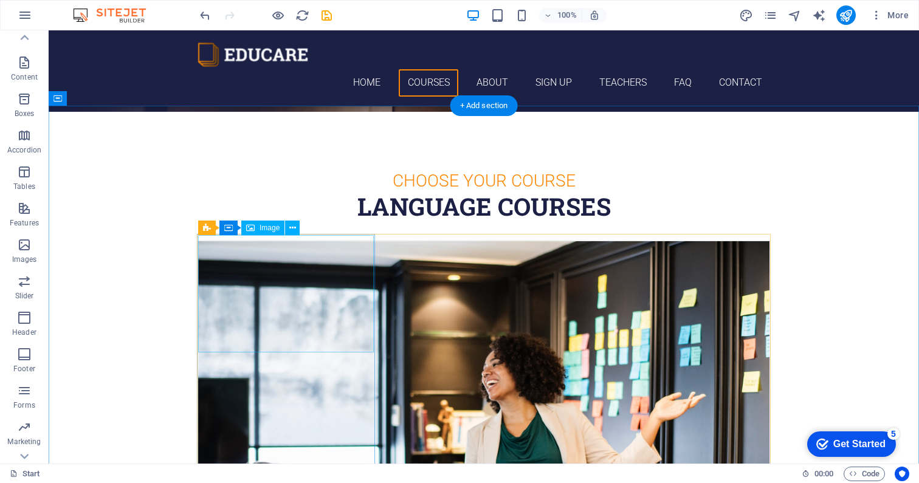
scroll to position [358, 0]
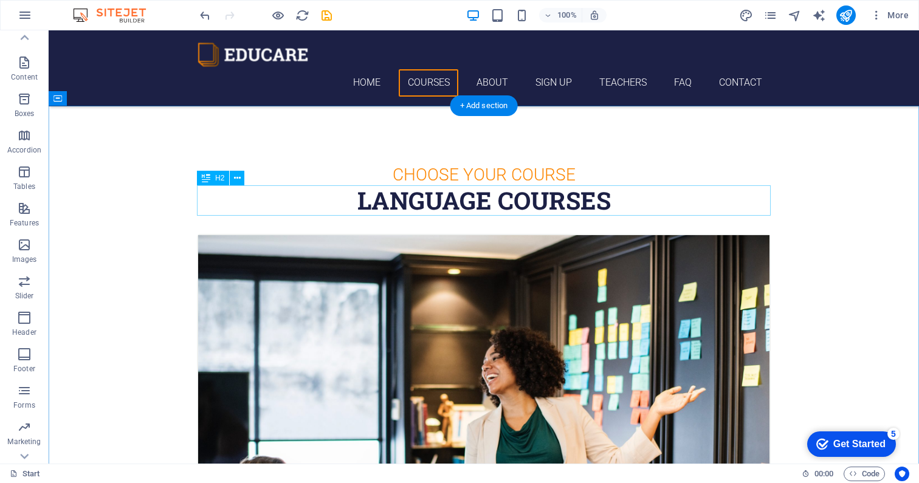
click at [436, 207] on div "Language Courses" at bounding box center [483, 200] width 573 height 30
drag, startPoint x: 436, startPoint y: 207, endPoint x: 222, endPoint y: 207, distance: 213.8
click at [436, 207] on div "Language Courses" at bounding box center [483, 200] width 573 height 30
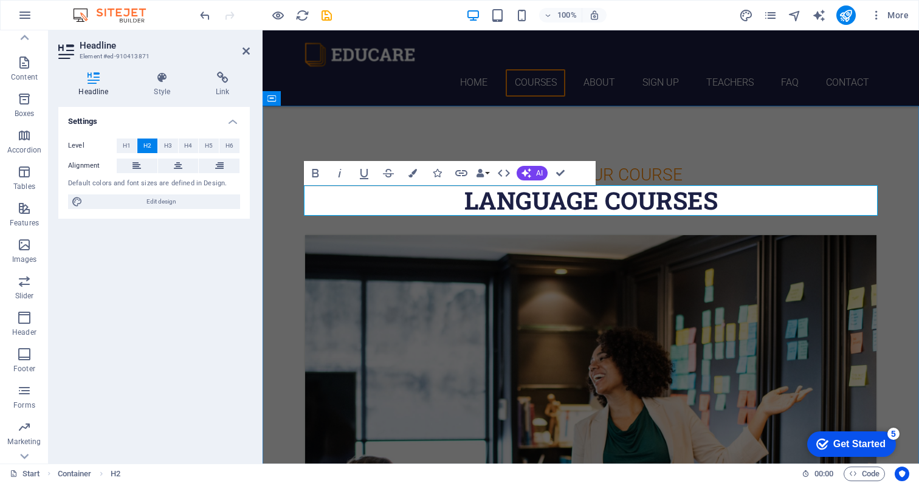
click at [436, 207] on h2 "Language Courses" at bounding box center [590, 200] width 573 height 30
click at [456, 165] on button "Link" at bounding box center [461, 173] width 23 height 24
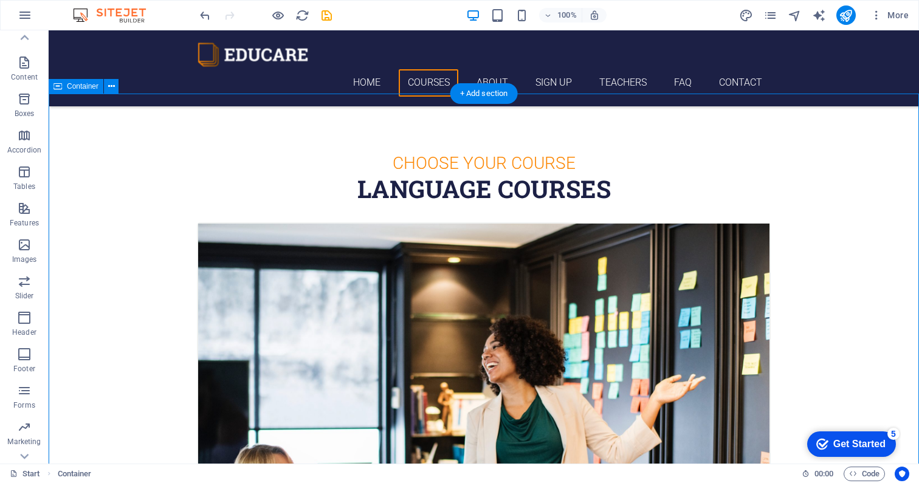
scroll to position [370, 0]
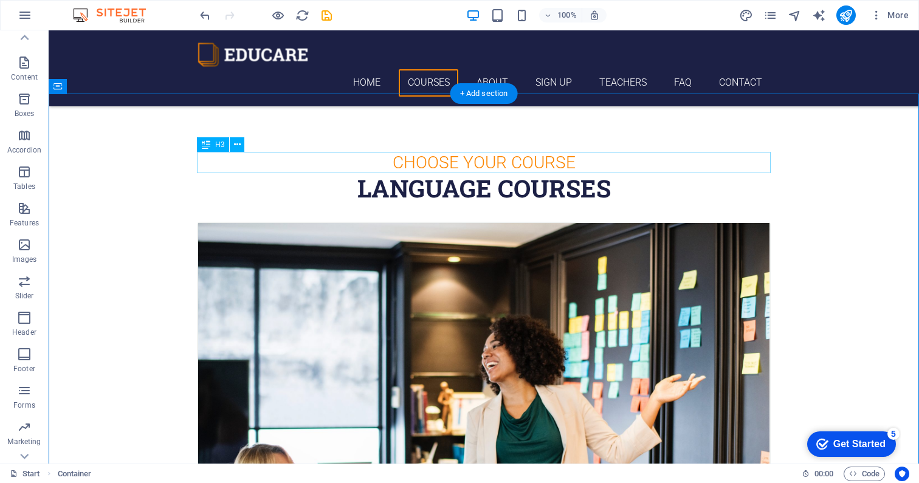
click at [541, 163] on div "Choose Your Course" at bounding box center [483, 162] width 573 height 21
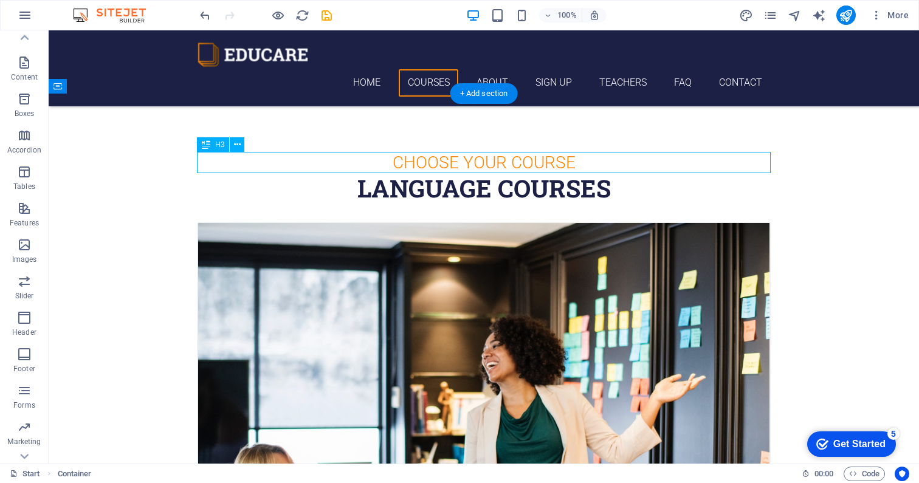
click at [541, 163] on div "Choose Your Course" at bounding box center [483, 162] width 573 height 21
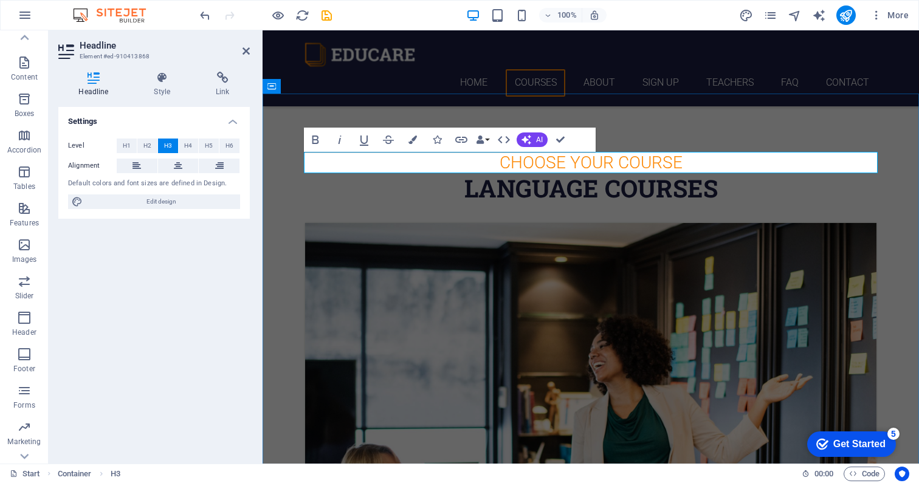
click at [650, 169] on h3 "Choose Your Course" at bounding box center [590, 162] width 573 height 21
click at [633, 185] on div "Language Courses" at bounding box center [590, 188] width 573 height 30
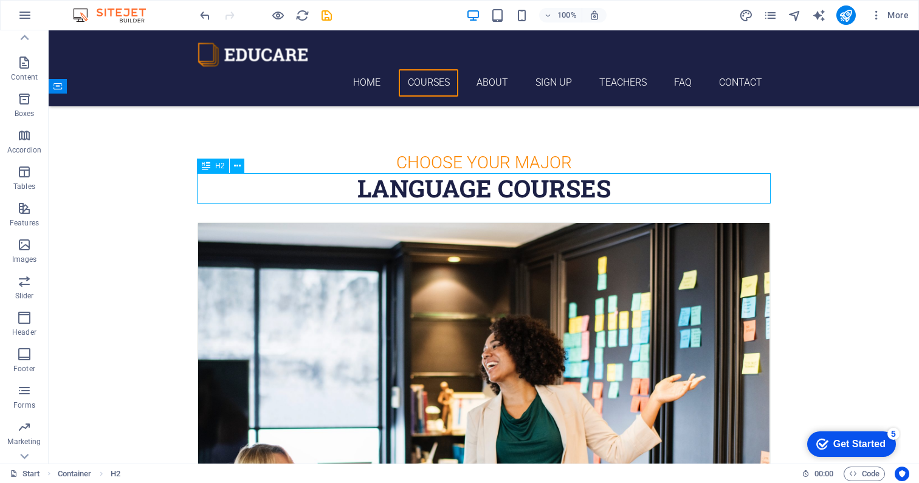
click at [472, 184] on div "Language Courses" at bounding box center [483, 188] width 573 height 30
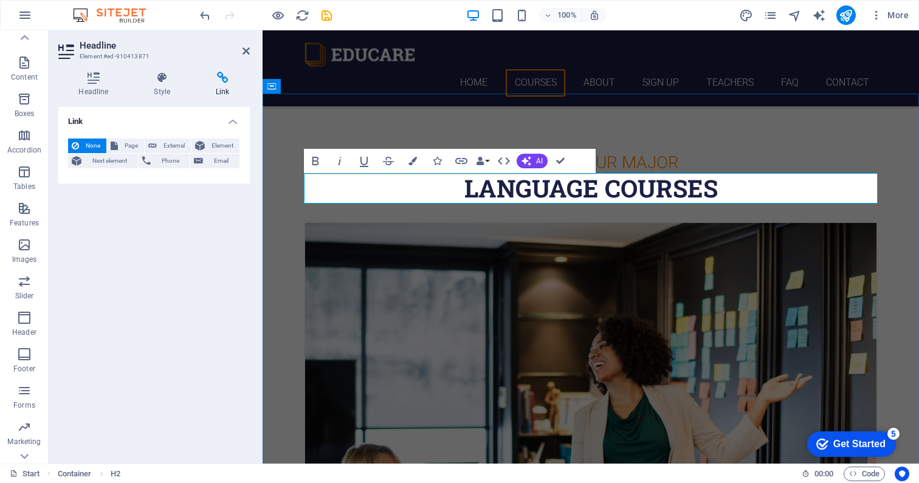
click at [472, 184] on h2 "Language Courses" at bounding box center [590, 188] width 573 height 30
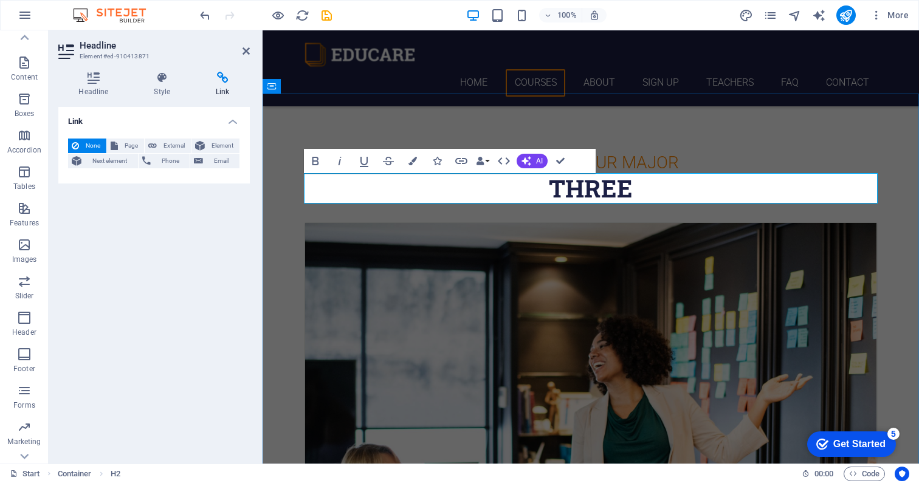
click at [472, 184] on h2 "Three" at bounding box center [590, 188] width 573 height 30
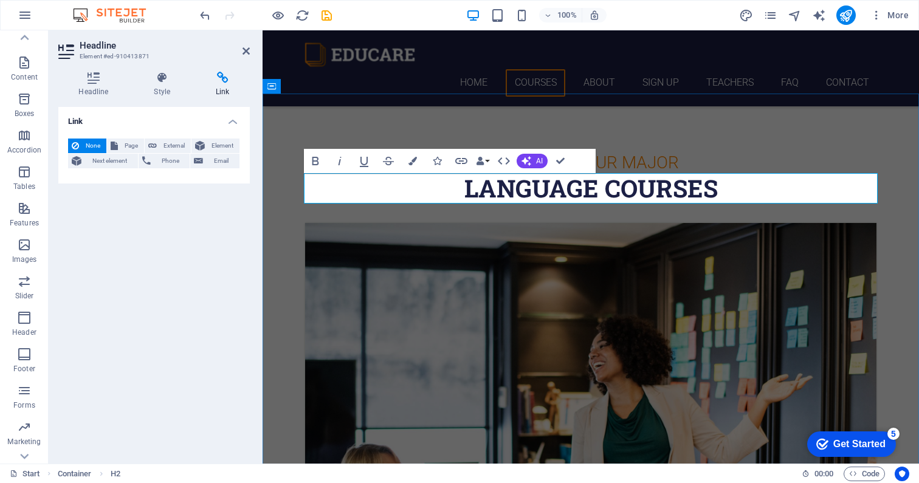
click at [538, 181] on h2 "Language Courses" at bounding box center [590, 188] width 573 height 30
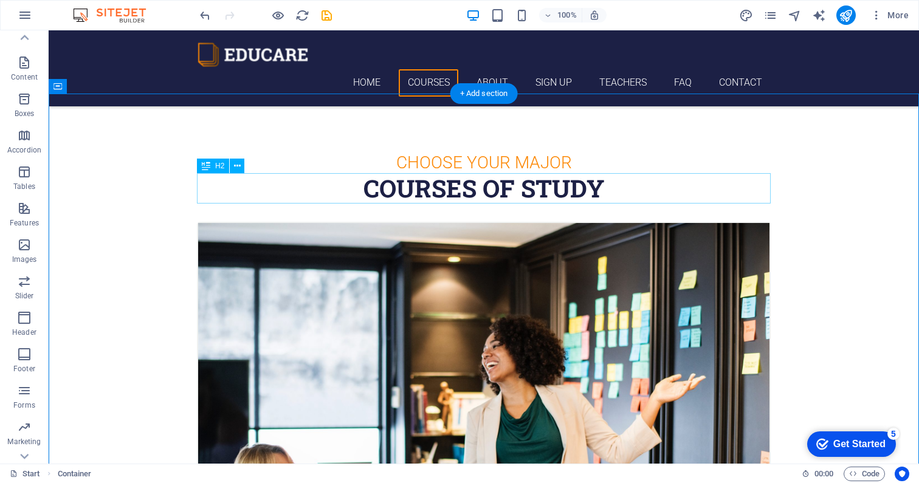
click at [389, 182] on div "Courses of study" at bounding box center [483, 188] width 573 height 30
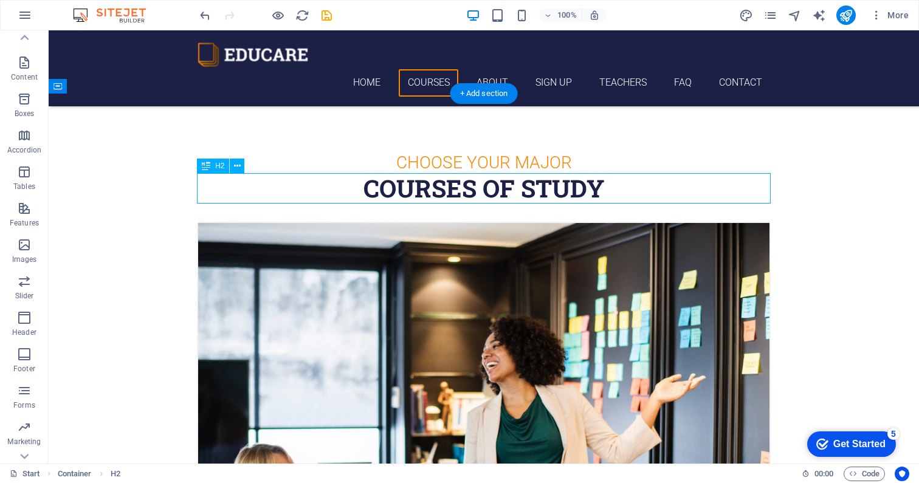
click at [389, 182] on div "Courses of study" at bounding box center [483, 188] width 573 height 30
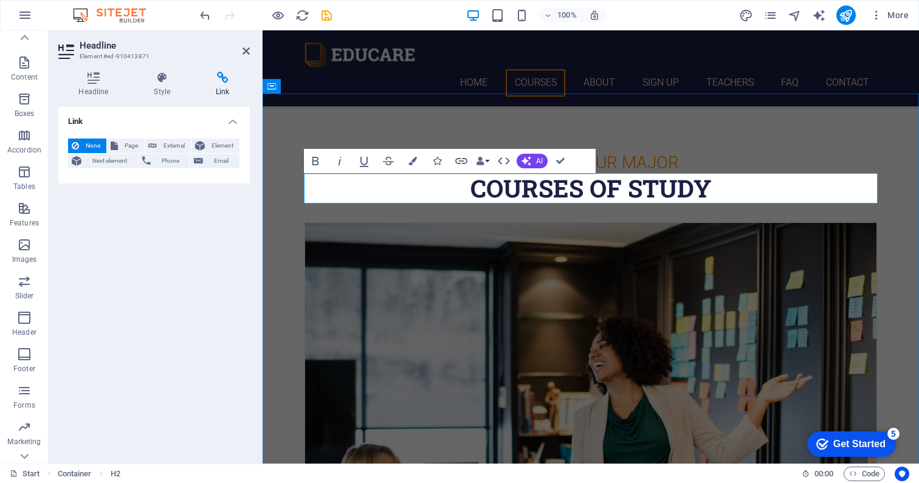
click at [474, 188] on h2 "Courses of study" at bounding box center [590, 188] width 573 height 30
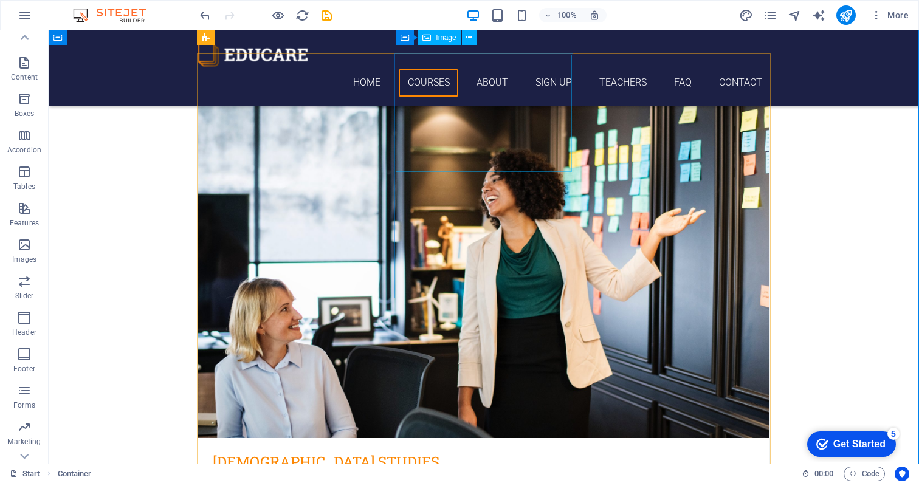
scroll to position [535, 0]
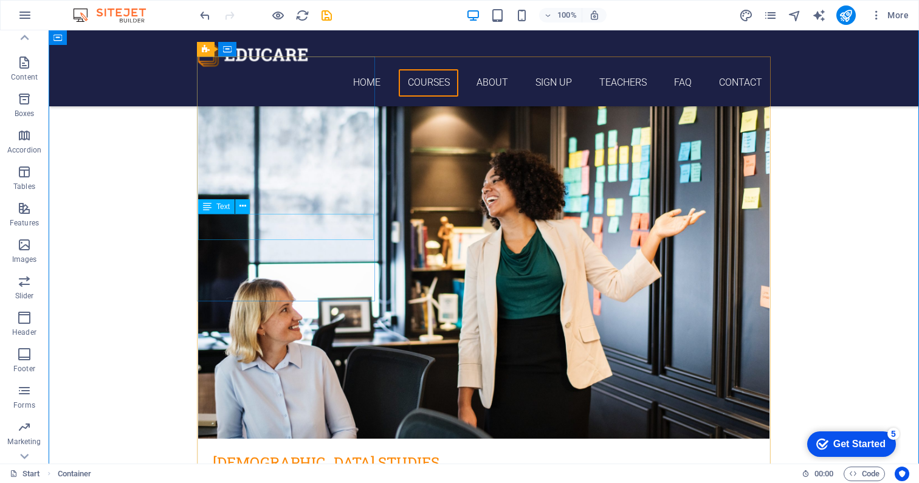
click at [285, 477] on div "12. September 2019 08:00 am - 04:00 pm" at bounding box center [483, 490] width 571 height 26
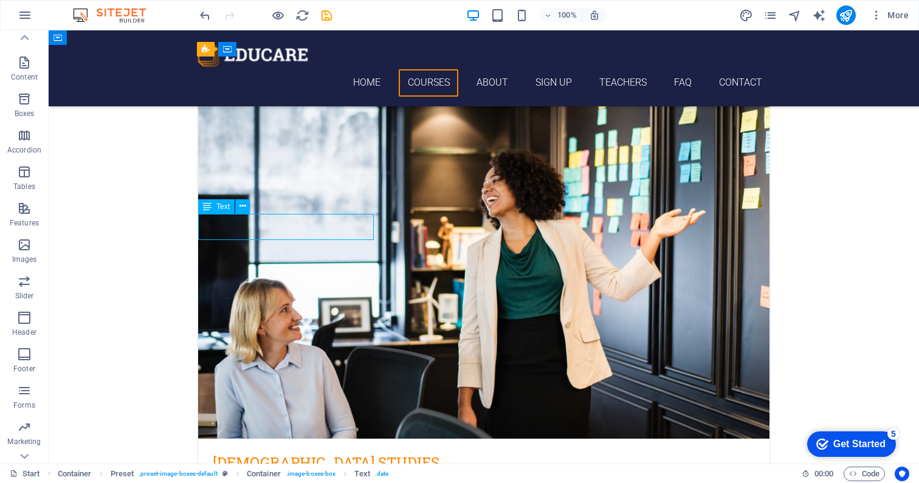
click at [220, 477] on div "12. September 2019 08:00 am - 04:00 pm" at bounding box center [483, 490] width 571 height 26
click at [225, 208] on span "Text" at bounding box center [222, 206] width 13 height 7
click at [225, 477] on div "12. September 2019 08:00 am - 04:00 pm" at bounding box center [483, 490] width 571 height 26
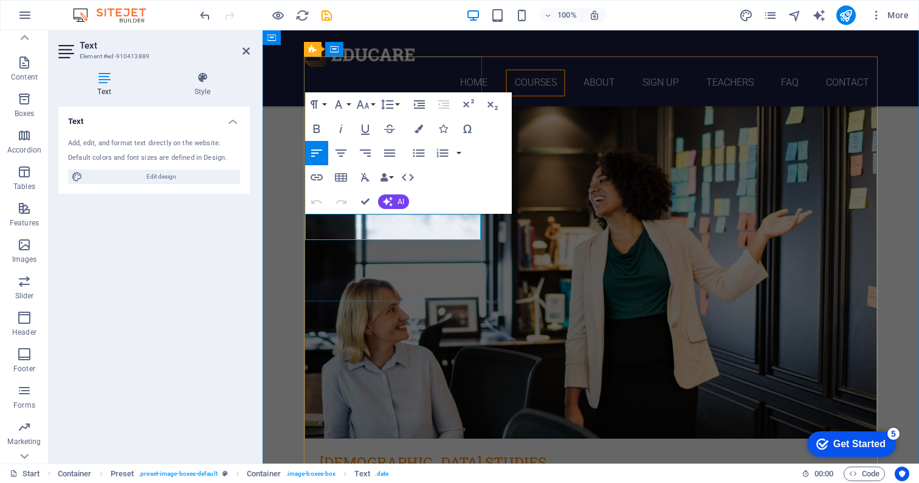
click at [380, 477] on p "[DATE]" at bounding box center [591, 483] width 542 height 13
click at [319, 477] on div "12. September 2019 08:00 am - 04:00 pm" at bounding box center [590, 490] width 571 height 26
click at [320, 479] on icon at bounding box center [320, 484] width 0 height 10
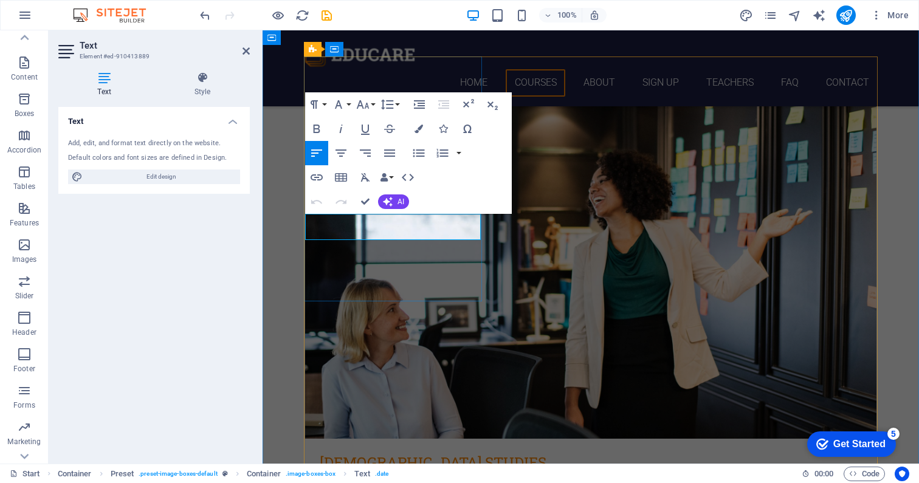
click at [359, 477] on p "[DATE]" at bounding box center [591, 483] width 542 height 13
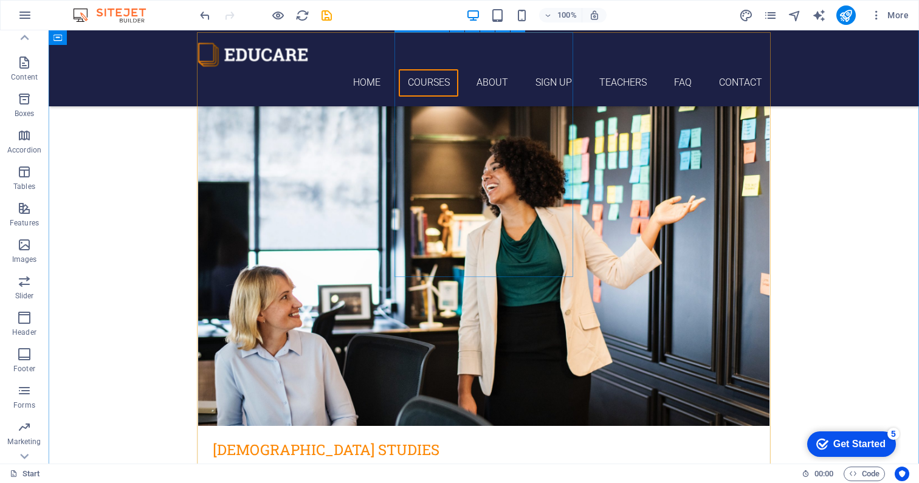
scroll to position [546, 0]
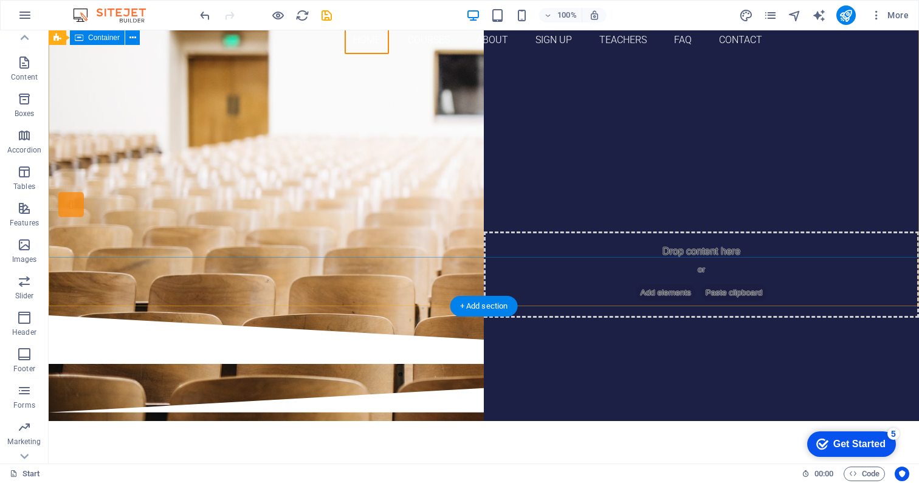
scroll to position [0, 0]
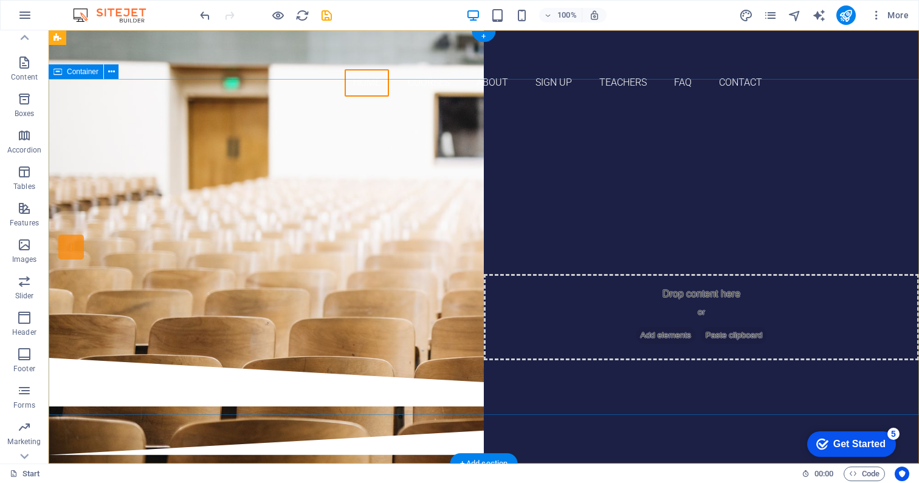
click at [112, 203] on div "Are you ready to learn new languages? Join our Language School Our Courses Sign…" at bounding box center [484, 232] width 870 height 252
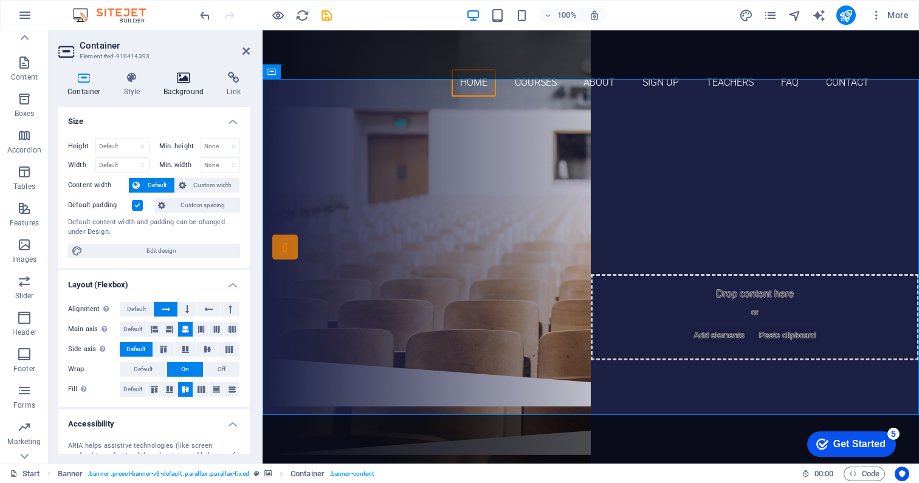
click at [179, 84] on h4 "Background" at bounding box center [186, 85] width 64 height 26
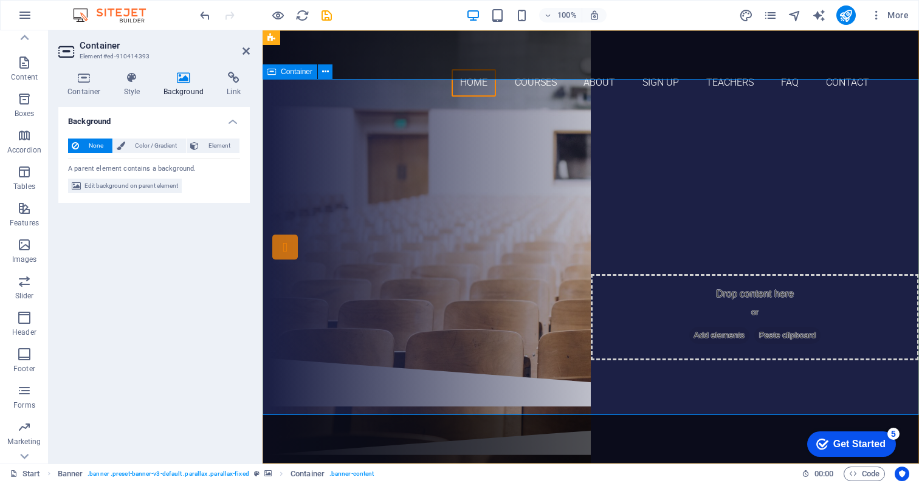
click at [364, 137] on div "Are you ready to learn new languages? Join our Language School Our Courses Sign…" at bounding box center [590, 232] width 656 height 252
click at [240, 45] on h2 "Container" at bounding box center [165, 45] width 170 height 11
drag, startPoint x: 249, startPoint y: 52, endPoint x: 200, endPoint y: 22, distance: 57.3
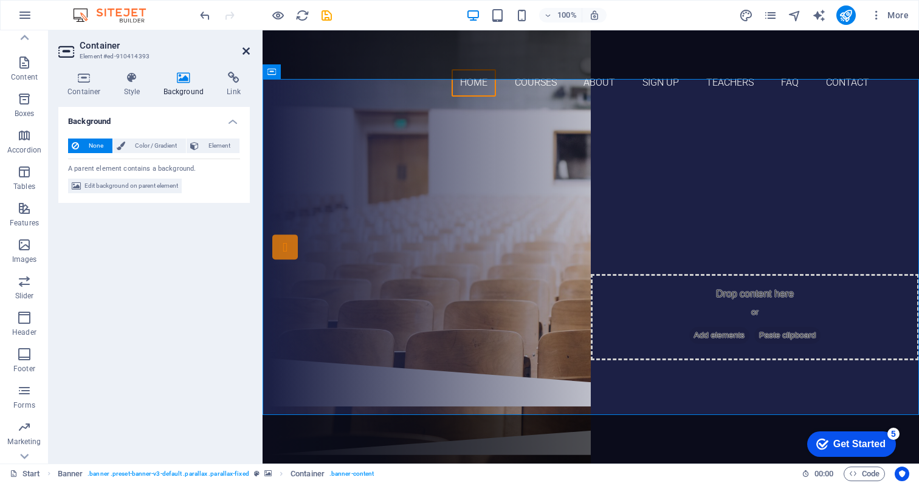
click at [249, 52] on icon at bounding box center [245, 51] width 7 height 10
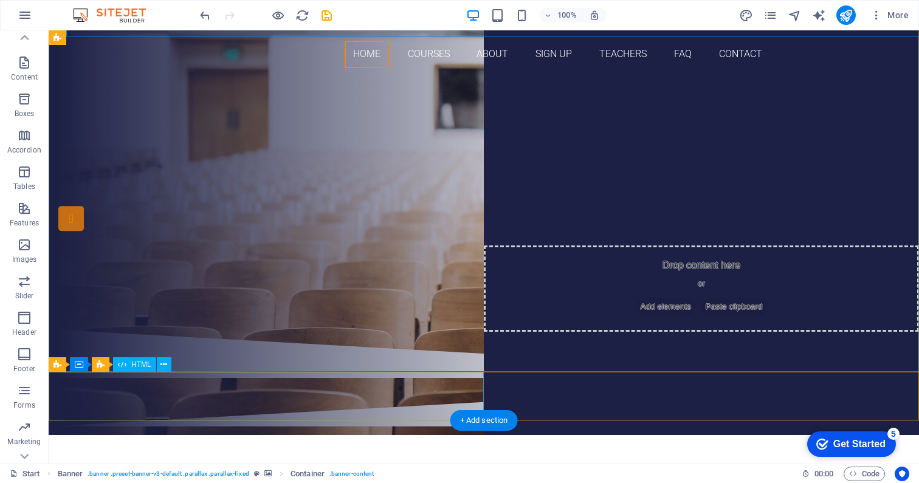
scroll to position [66, 0]
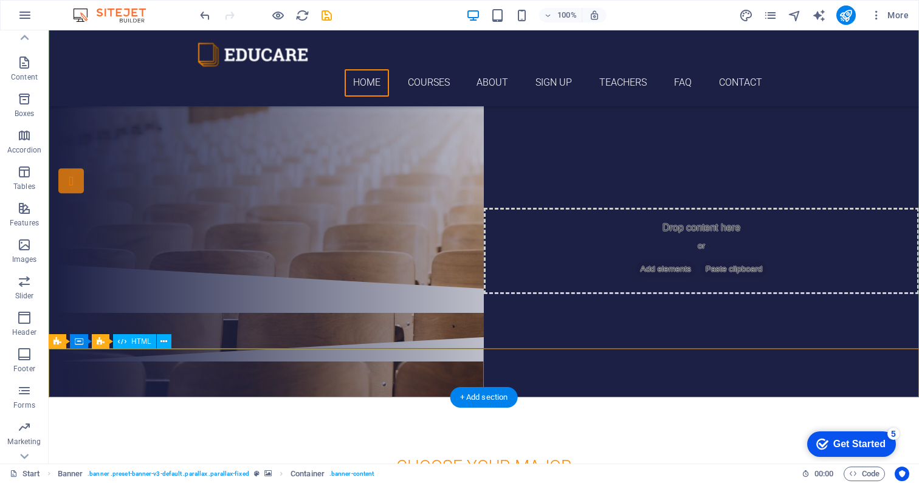
click at [426, 313] on div at bounding box center [484, 288] width 870 height 49
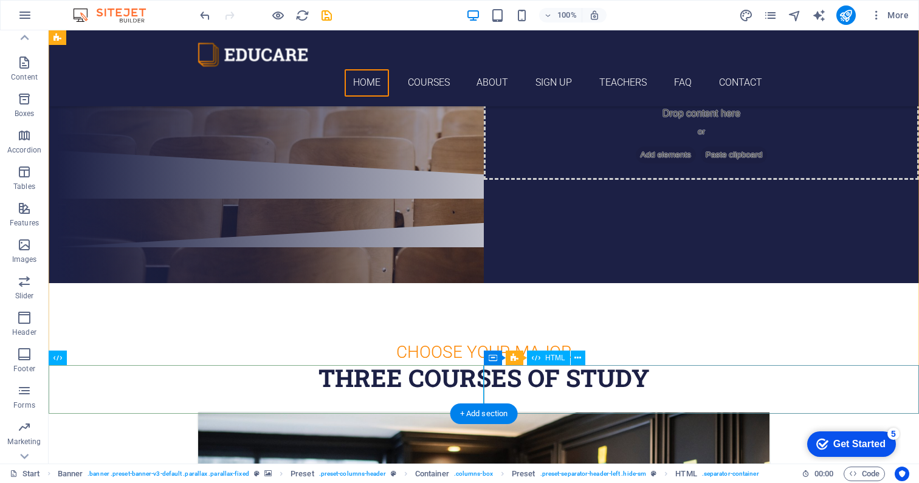
scroll to position [0, 0]
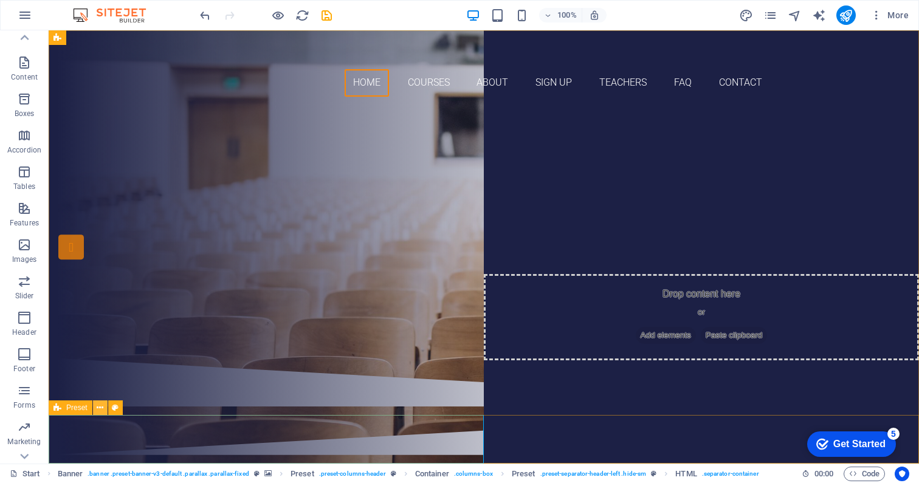
click at [102, 406] on icon at bounding box center [100, 408] width 7 height 13
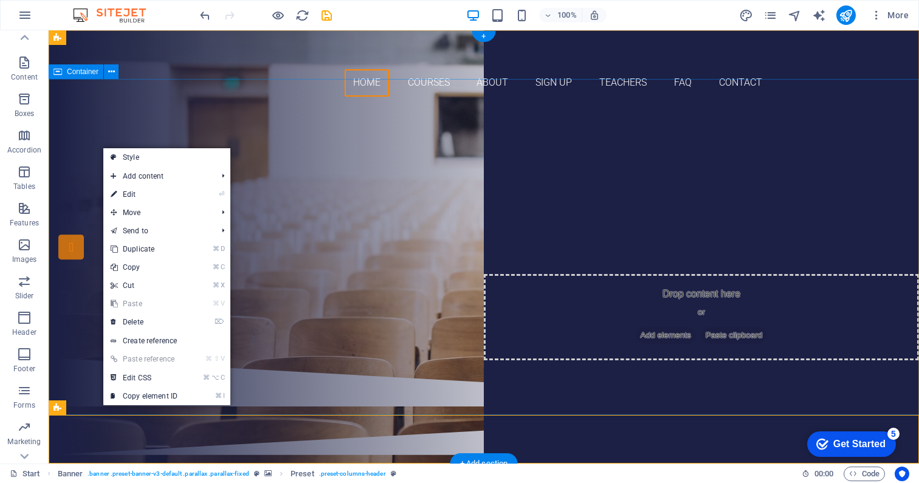
click at [311, 354] on div "Are you ready to learn new languages? Join our Language School Our Courses Sign…" at bounding box center [484, 232] width 870 height 252
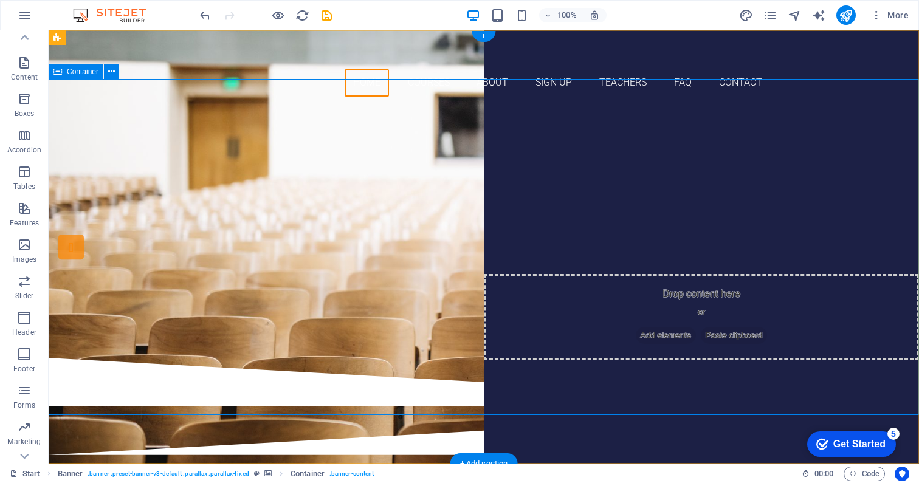
click at [442, 188] on div "Are you ready to learn new languages? Join our Language School Our Courses Sign…" at bounding box center [484, 232] width 870 height 252
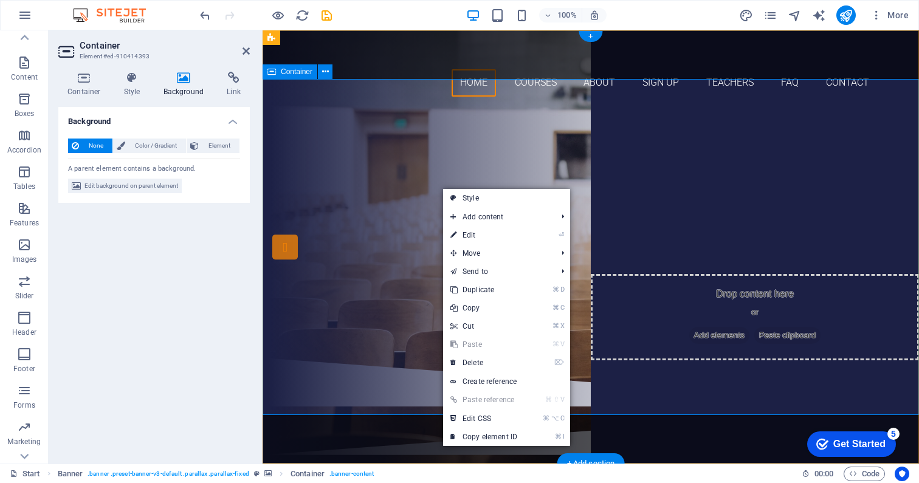
click at [439, 142] on div "Are you ready to learn new languages? Join our Language School Our Courses Sign…" at bounding box center [590, 232] width 656 height 252
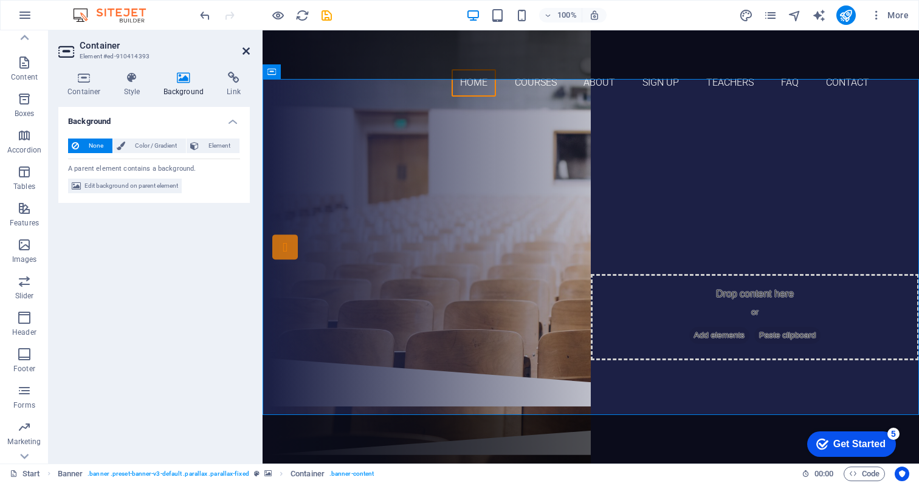
click at [246, 53] on icon at bounding box center [245, 51] width 7 height 10
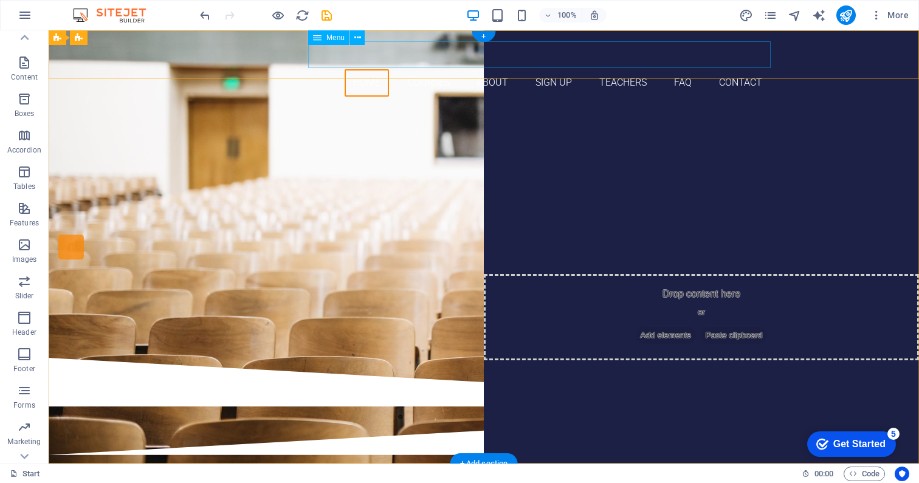
click at [439, 69] on nav "Home Courses About Sign up Teachers FAQ Contact" at bounding box center [483, 82] width 573 height 27
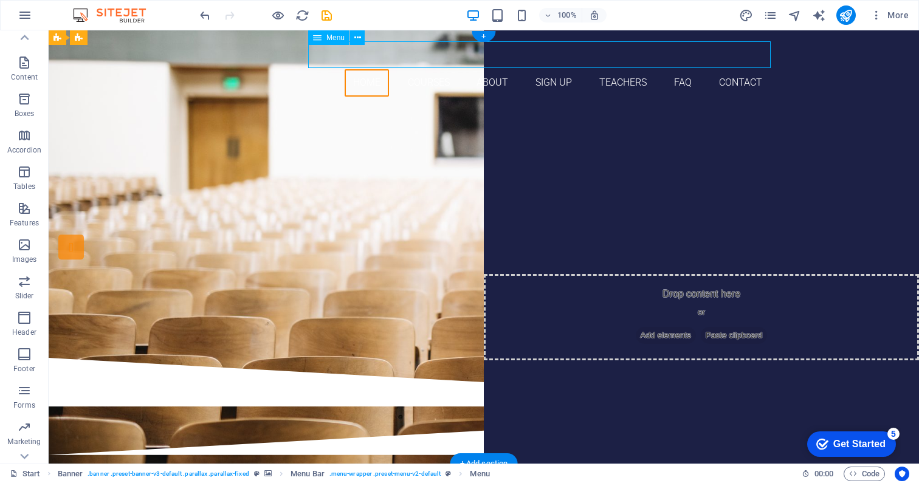
click at [439, 69] on nav "Home Courses About Sign up Teachers FAQ Contact" at bounding box center [483, 82] width 573 height 27
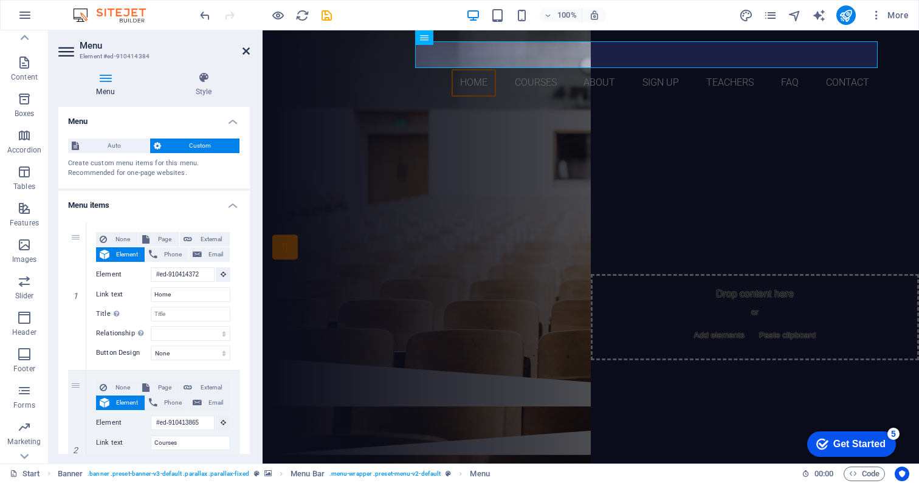
click at [243, 53] on icon at bounding box center [245, 51] width 7 height 10
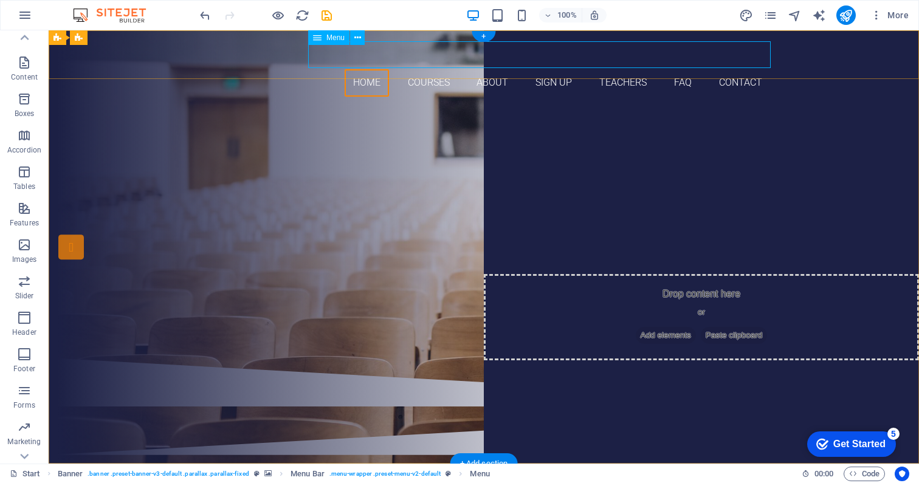
click at [428, 69] on nav "Home Courses About Sign up Teachers FAQ Contact" at bounding box center [483, 82] width 573 height 27
click at [566, 69] on nav "Home Courses About Sign up Teachers FAQ Contact" at bounding box center [483, 82] width 573 height 27
click at [643, 69] on nav "Home Courses About Sign up Teachers FAQ Contact" at bounding box center [483, 82] width 573 height 27
click at [697, 69] on nav "Home Courses About Sign up Teachers FAQ Contact" at bounding box center [483, 82] width 573 height 27
click at [736, 69] on nav "Home Courses About Sign up Teachers FAQ Contact" at bounding box center [483, 82] width 573 height 27
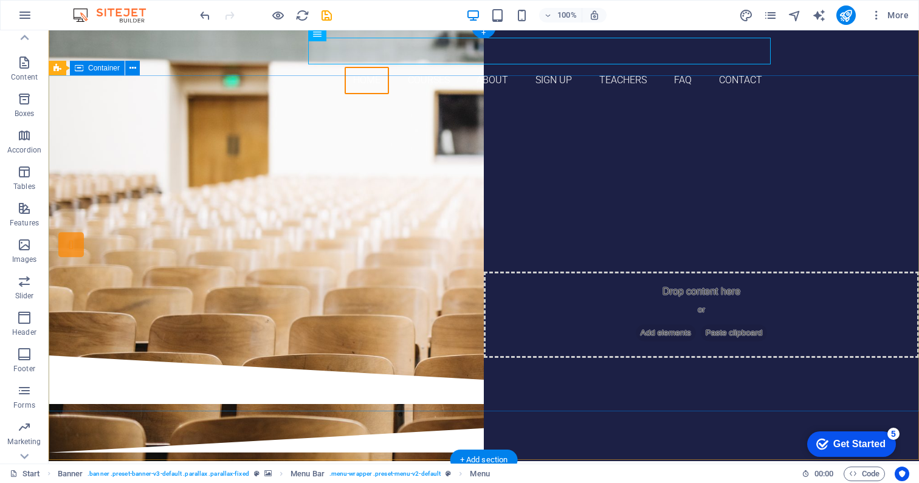
scroll to position [2, 0]
